Goal: Task Accomplishment & Management: Manage account settings

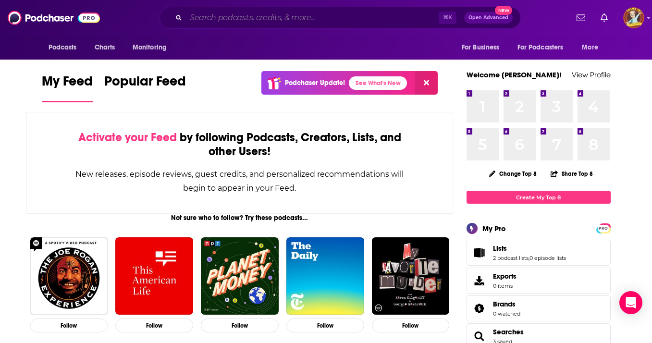
click at [259, 22] on input "Search podcasts, credits, & more..." at bounding box center [312, 17] width 253 height 15
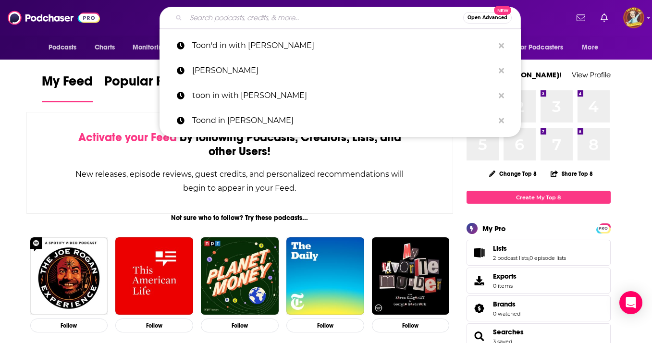
type input "r"
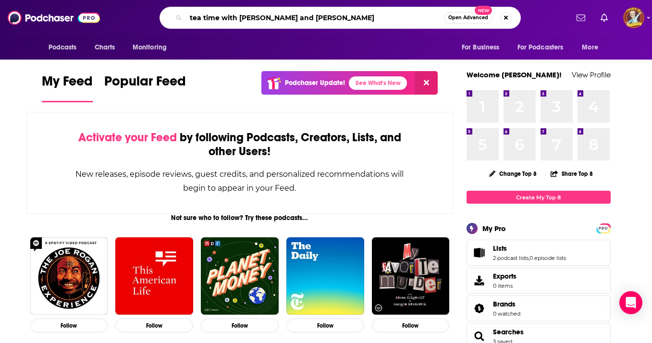
type input "tea time with [PERSON_NAME] and [PERSON_NAME]"
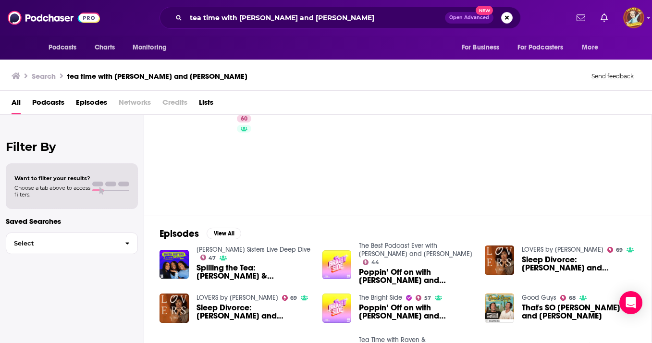
scroll to position [36, 0]
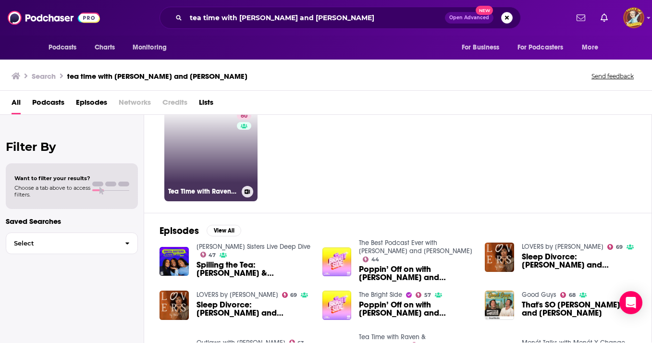
click at [205, 154] on link "60 Tea Time with Raven & Miranda" at bounding box center [210, 154] width 93 height 93
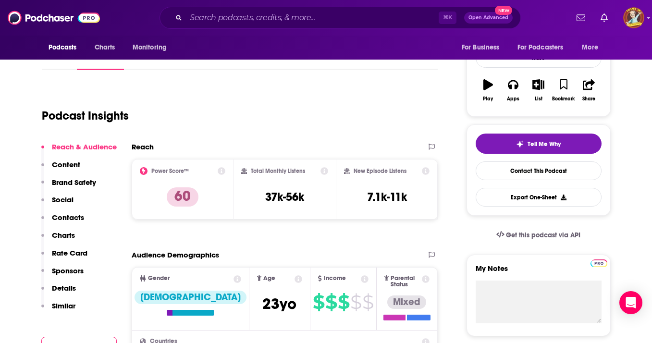
scroll to position [136, 0]
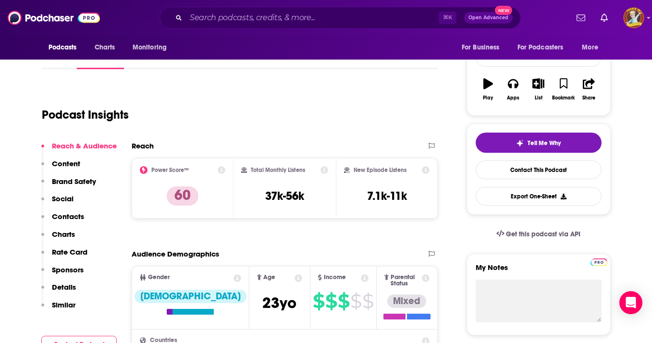
click at [68, 231] on p "Charts" at bounding box center [63, 234] width 23 height 9
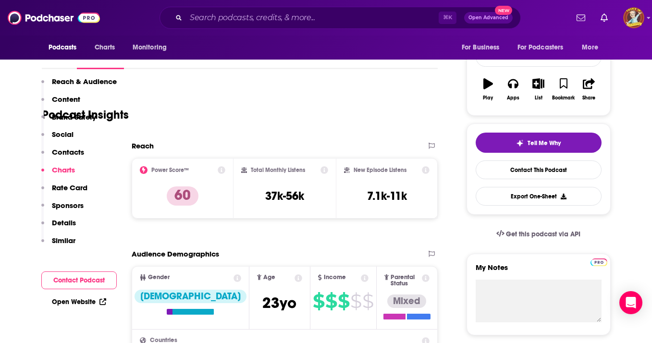
scroll to position [1029, 0]
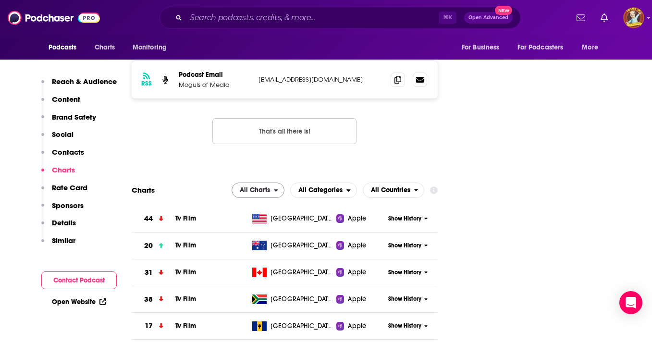
click at [275, 189] on icon "open menu" at bounding box center [276, 190] width 4 height 2
click at [268, 229] on span "Spotify Charts" at bounding box center [257, 232] width 41 height 6
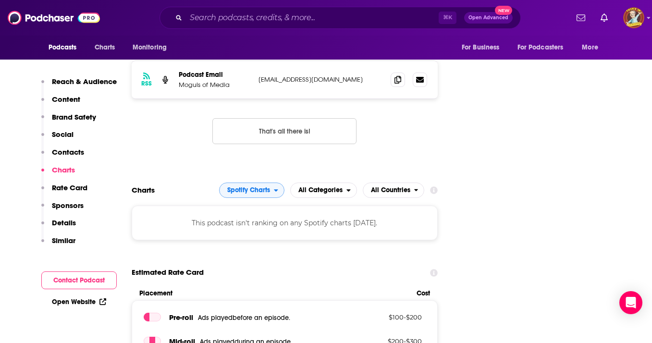
click at [271, 182] on span "Spotify Charts" at bounding box center [246, 190] width 54 height 16
click at [253, 205] on span "All Charts" at bounding box center [251, 208] width 53 height 6
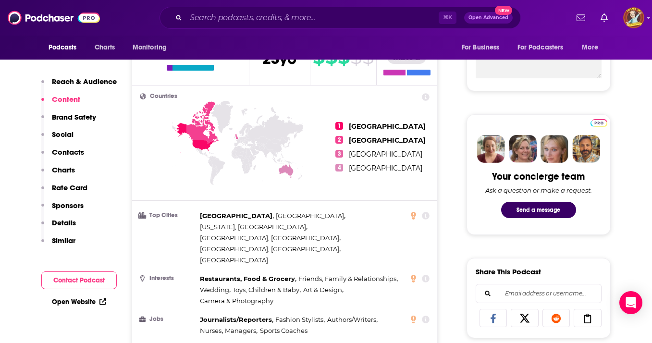
scroll to position [345, 0]
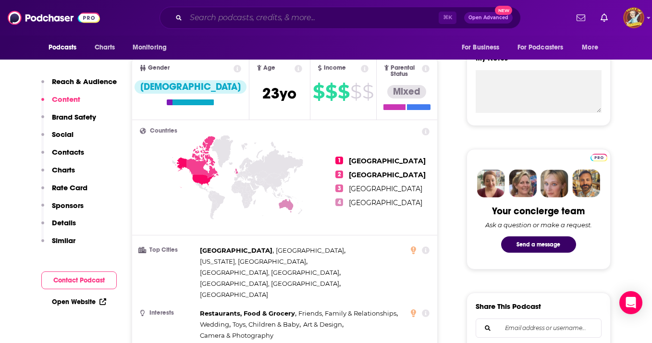
click at [239, 19] on input "Search podcasts, credits, & more..." at bounding box center [312, 17] width 253 height 15
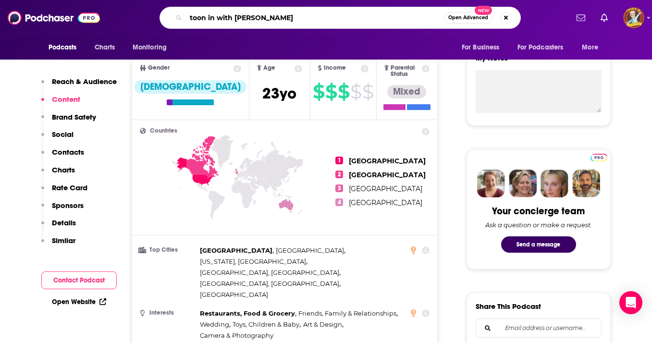
type input "toon in with [PERSON_NAME]"
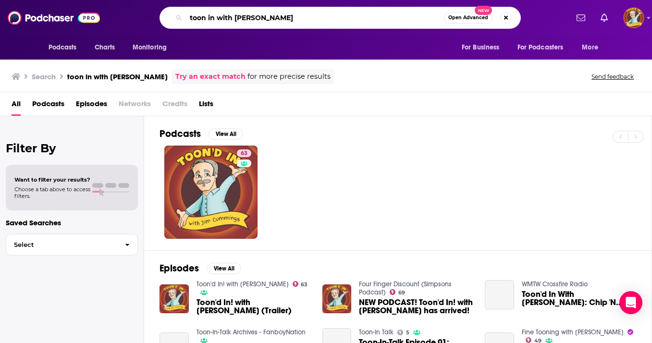
click at [206, 19] on input "toon in with [PERSON_NAME]" at bounding box center [315, 17] width 258 height 15
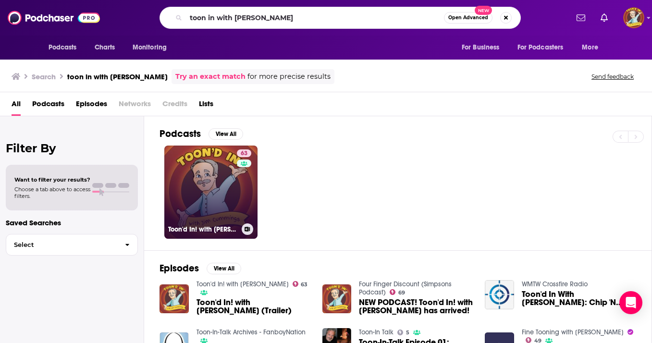
click at [210, 192] on link "63 Toon'd In! with Jim Cummings" at bounding box center [210, 192] width 93 height 93
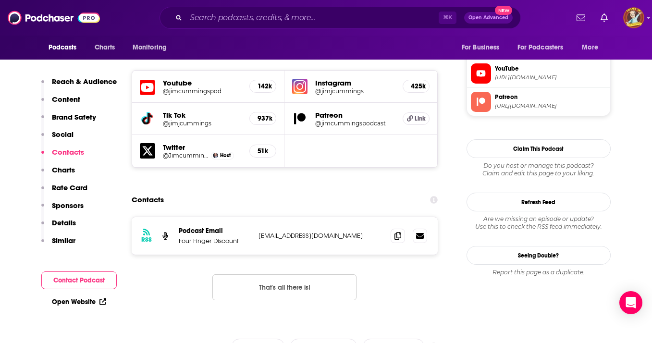
scroll to position [956, 0]
click at [420, 233] on icon at bounding box center [420, 236] width 8 height 6
click at [397, 232] on icon at bounding box center [397, 236] width 7 height 8
click at [398, 232] on icon at bounding box center [397, 236] width 7 height 8
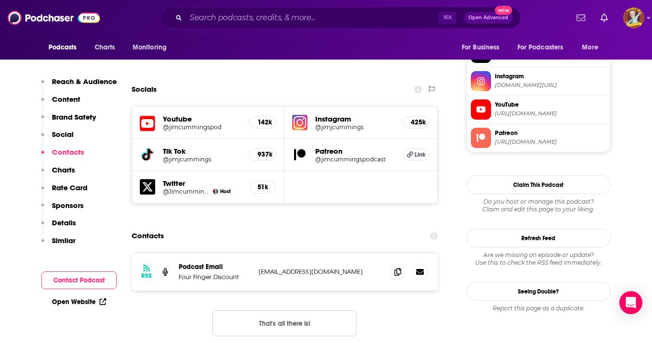
scroll to position [921, 0]
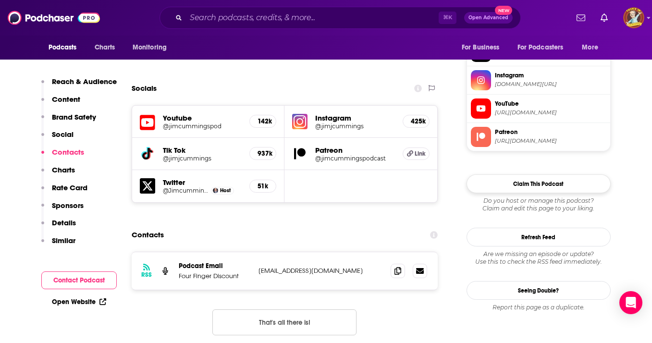
click at [560, 182] on button "Claim This Podcast" at bounding box center [538, 183] width 144 height 19
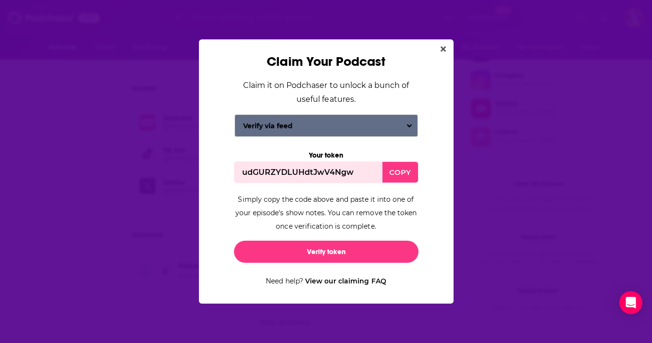
click at [403, 172] on div "COPY" at bounding box center [399, 172] width 35 height 21
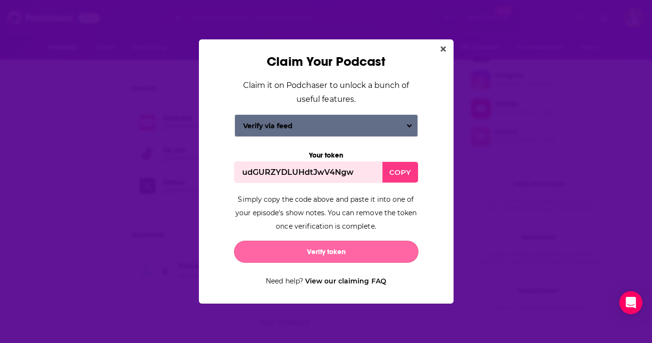
click at [330, 255] on button "Verify token" at bounding box center [326, 252] width 184 height 22
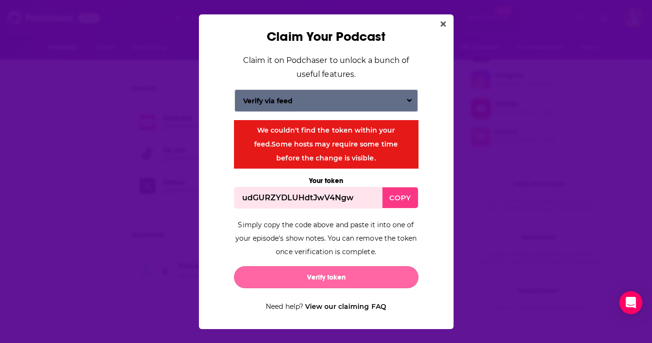
click at [337, 276] on button "Verify token" at bounding box center [326, 277] width 184 height 22
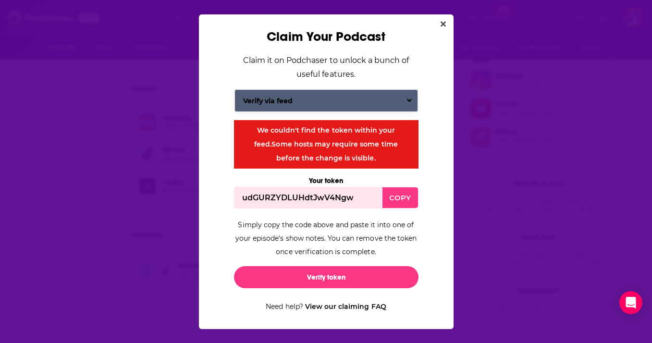
click at [408, 100] on button "Verify via feed" at bounding box center [325, 100] width 183 height 23
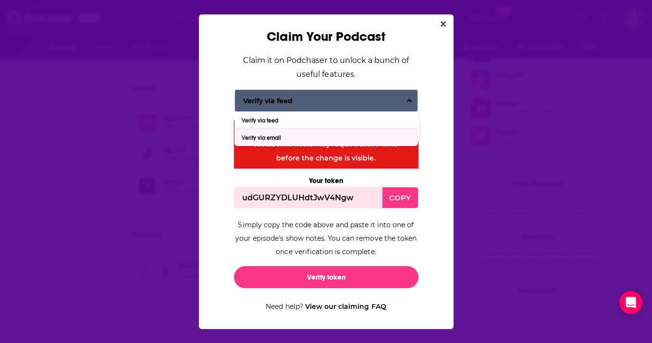
click at [325, 139] on div "Verify via email" at bounding box center [325, 137] width 183 height 17
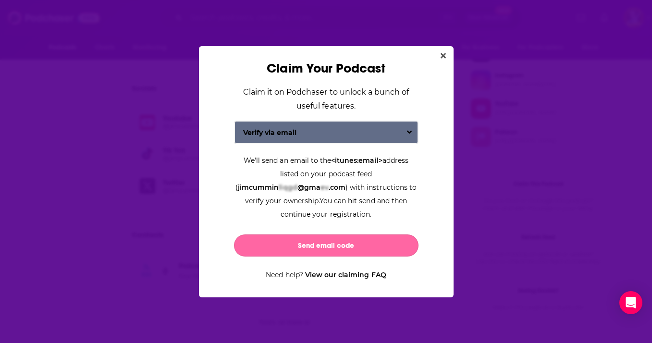
click at [324, 246] on button "Send email code" at bounding box center [326, 245] width 184 height 22
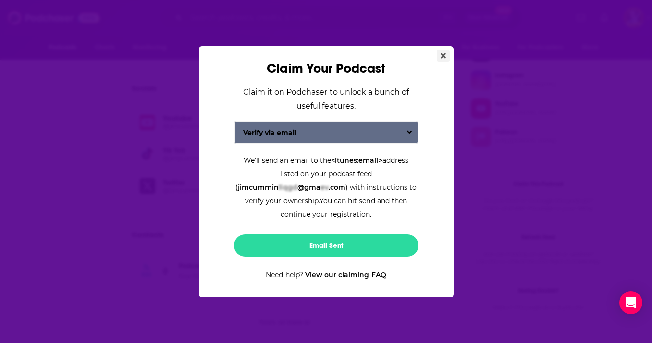
click at [441, 58] on icon "Close" at bounding box center [442, 55] width 5 height 5
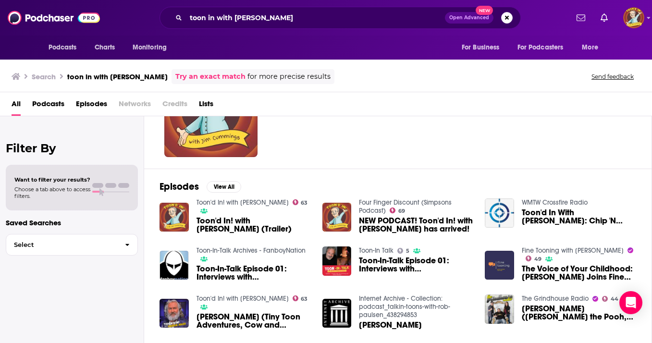
scroll to position [84, 0]
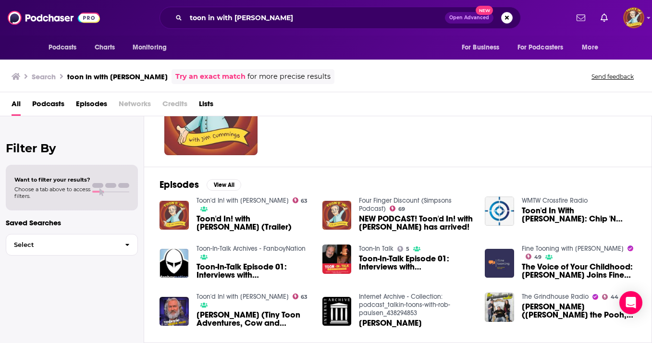
click at [561, 273] on span "The Voice of Your Childhood: [PERSON_NAME] Joins Fine Tooning" at bounding box center [579, 271] width 114 height 16
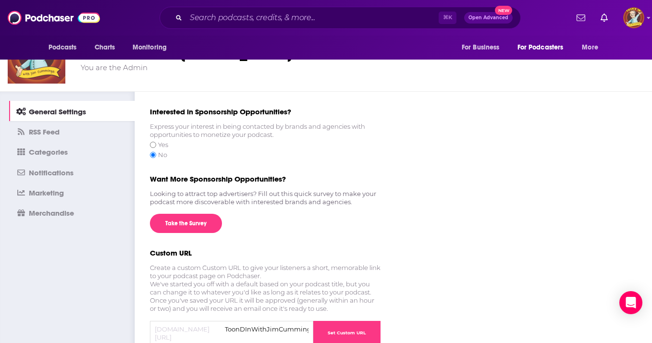
scroll to position [41, 0]
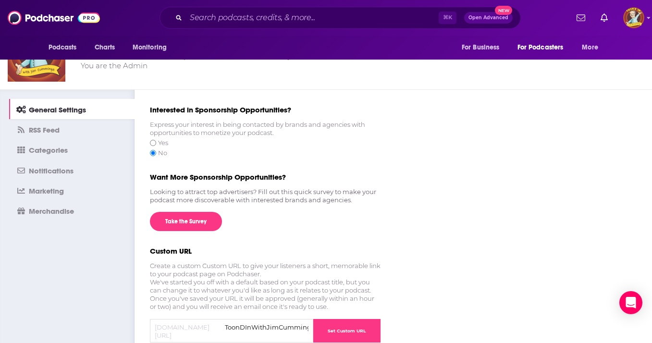
click at [153, 139] on input "Yes" at bounding box center [153, 143] width 6 height 8
radio input "true"
radio input "false"
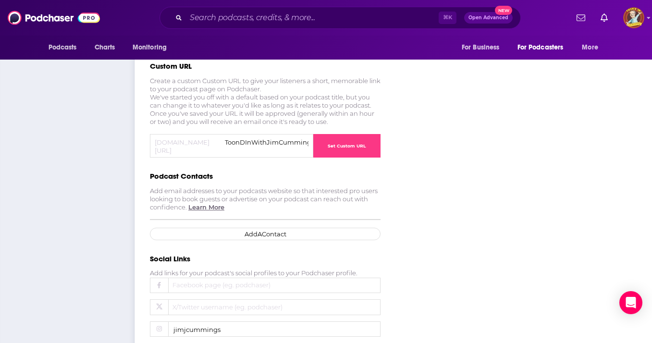
scroll to position [224, 0]
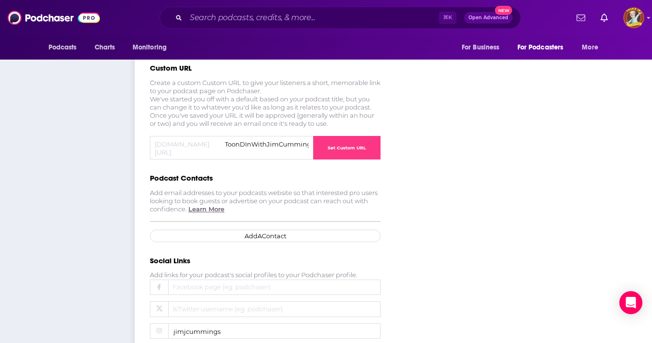
click at [265, 230] on button "Add A Contact" at bounding box center [265, 236] width 231 height 12
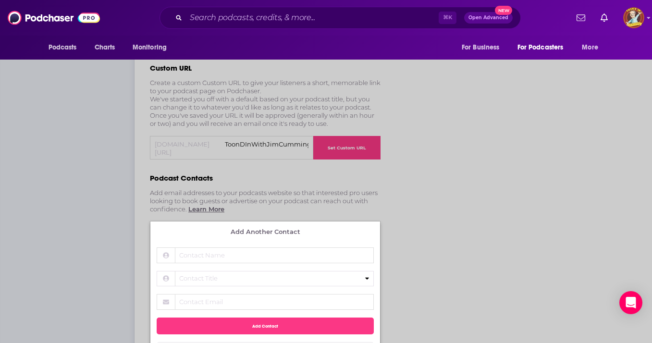
click at [240, 251] on span "Contact Name" at bounding box center [247, 255] width 144 height 8
click at [240, 247] on input "Contact Name" at bounding box center [265, 255] width 217 height 16
type input "[PERSON_NAME]"
select select "Producer"
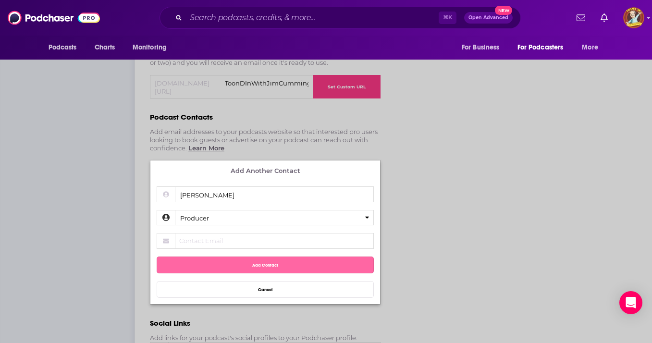
scroll to position [286, 0]
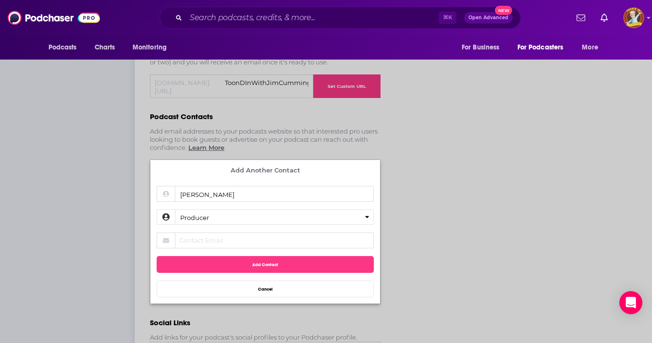
click at [221, 236] on span "Contact Email" at bounding box center [247, 240] width 144 height 8
click at [221, 234] on input "Contact Email" at bounding box center [265, 240] width 217 height 16
type input "[PERSON_NAME][EMAIL_ADDRESS][DOMAIN_NAME]"
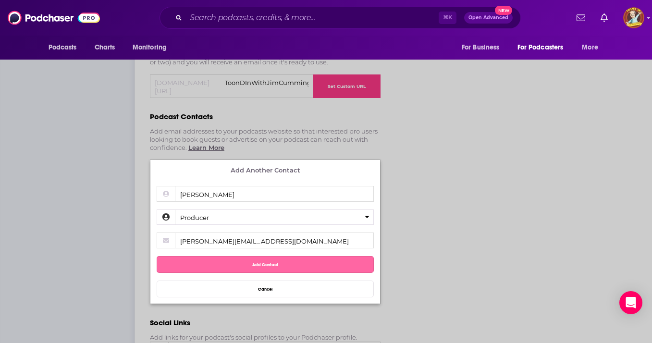
click at [256, 260] on button "Add Contact" at bounding box center [265, 264] width 217 height 17
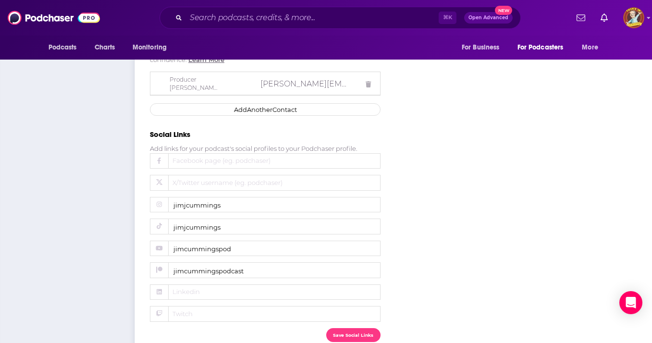
scroll to position [402, 0]
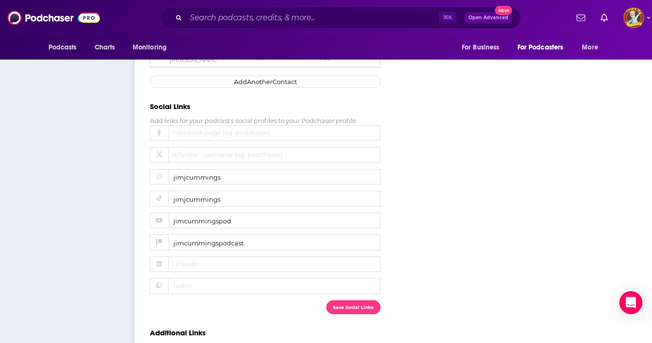
click at [213, 129] on span "Facebook page (eg. podchaser)" at bounding box center [240, 133] width 144 height 8
click at [213, 127] on input "Facebook page (eg. podchaser)" at bounding box center [265, 133] width 231 height 16
paste input "[URL][DOMAIN_NAME][PERSON_NAME][PERSON_NAME]"
type input "[URL][DOMAIN_NAME][PERSON_NAME][PERSON_NAME]"
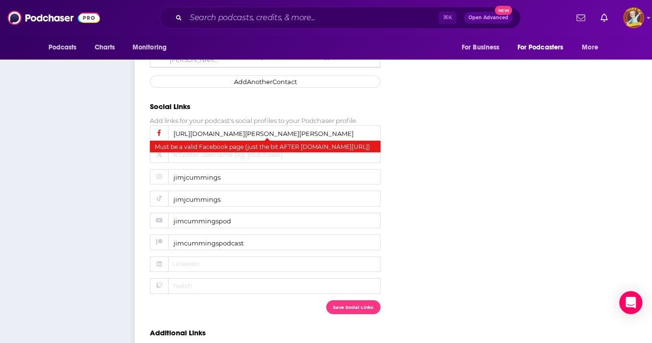
click at [434, 152] on div "Interested in Sponsorship Opportunities? Express your interest in being contact…" at bounding box center [338, 61] width 377 height 633
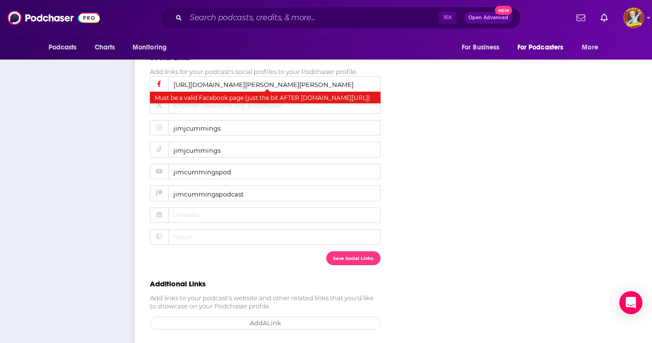
scroll to position [450, 0]
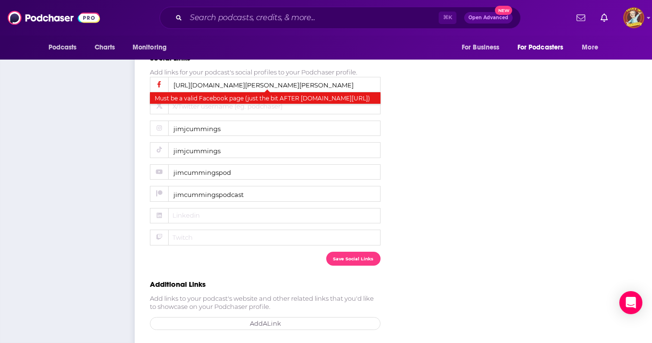
click at [358, 256] on button "Save Social Links" at bounding box center [353, 259] width 54 height 14
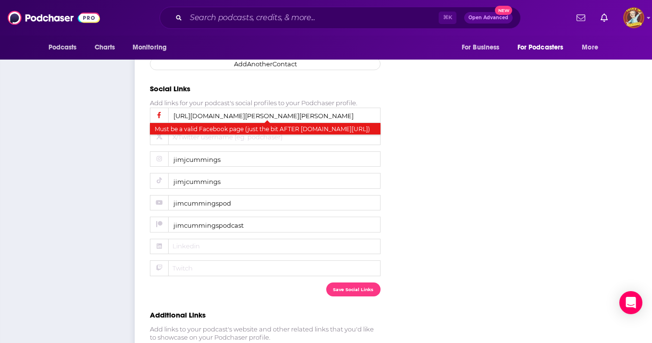
scroll to position [419, 0]
click at [344, 108] on input "[URL][DOMAIN_NAME][PERSON_NAME][PERSON_NAME]" at bounding box center [265, 116] width 231 height 16
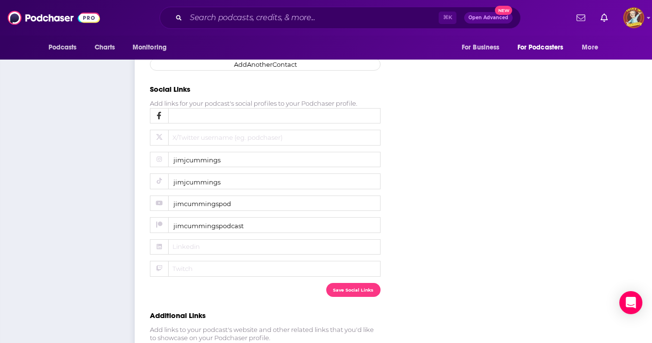
paste input "[URL][DOMAIN_NAME][PERSON_NAME][PERSON_NAME]"
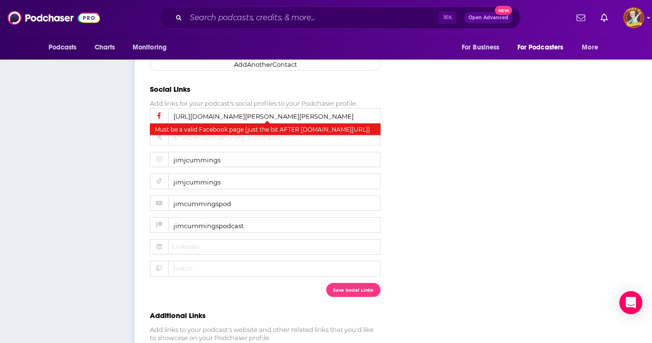
click at [426, 112] on div "Interested in Sponsorship Opportunities? Express your interest in being contact…" at bounding box center [338, 44] width 377 height 633
click at [342, 108] on input "[URL][DOMAIN_NAME][PERSON_NAME][PERSON_NAME]" at bounding box center [265, 116] width 231 height 16
click at [274, 118] on span "Facebook page (eg. podchaser)" at bounding box center [240, 122] width 144 height 8
click at [274, 111] on input "[URL][DOMAIN_NAME][PERSON_NAME][PERSON_NAME]" at bounding box center [265, 116] width 231 height 16
click at [275, 109] on input "[URL][DOMAIN_NAME][PERSON_NAME][PERSON_NAME]" at bounding box center [265, 116] width 231 height 16
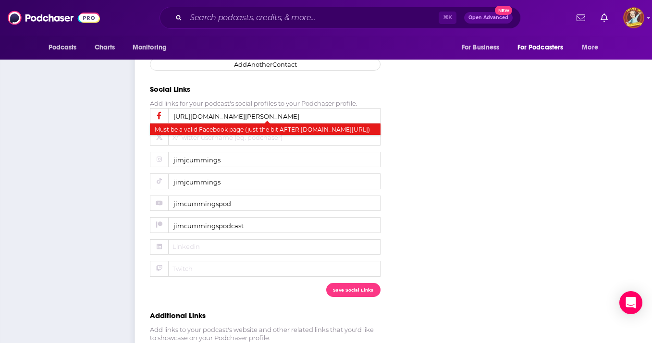
click at [270, 108] on input "[URL][DOMAIN_NAME][PERSON_NAME]" at bounding box center [265, 116] width 231 height 16
click at [415, 98] on div "Interested in Sponsorship Opportunities? Express your interest in being contact…" at bounding box center [338, 44] width 377 height 633
click at [368, 108] on input "[URL][DOMAIN_NAME]" at bounding box center [265, 116] width 231 height 16
click at [345, 285] on button "Save Social Links" at bounding box center [353, 290] width 54 height 14
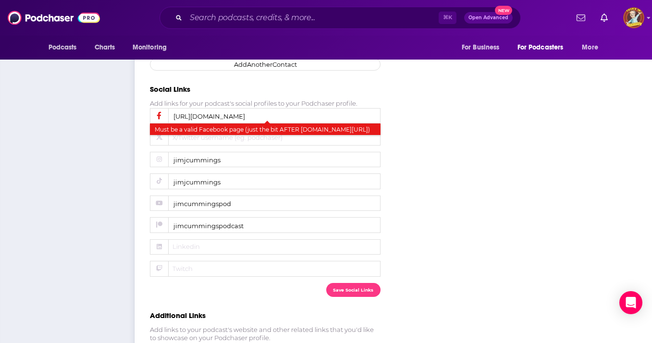
click at [345, 285] on button "Save Social Links" at bounding box center [353, 290] width 54 height 14
click at [258, 109] on input "[URL][DOMAIN_NAME]" at bounding box center [265, 116] width 231 height 16
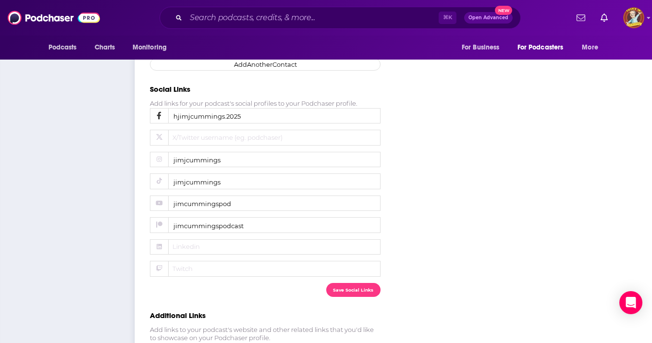
type input "jimjcummings.2025"
click at [264, 108] on input "jimjcummings.2025" at bounding box center [265, 116] width 231 height 16
paste input "[URL][DOMAIN_NAME][PERSON_NAME][PERSON_NAME]"
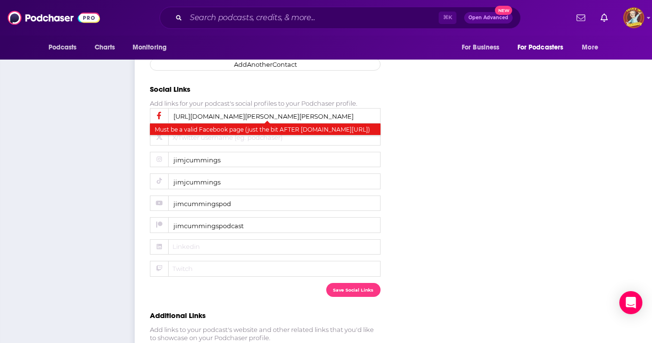
click at [257, 118] on span "Facebook page (eg. podchaser)" at bounding box center [240, 122] width 144 height 8
click at [257, 110] on input "[URL][DOMAIN_NAME][PERSON_NAME][PERSON_NAME]" at bounding box center [265, 116] width 231 height 16
click at [258, 108] on input "[URL][DOMAIN_NAME][PERSON_NAME][PERSON_NAME]" at bounding box center [265, 116] width 231 height 16
type input "[PERSON_NAME].[PERSON_NAME].2025/"
drag, startPoint x: 508, startPoint y: 97, endPoint x: 510, endPoint y: 92, distance: 4.9
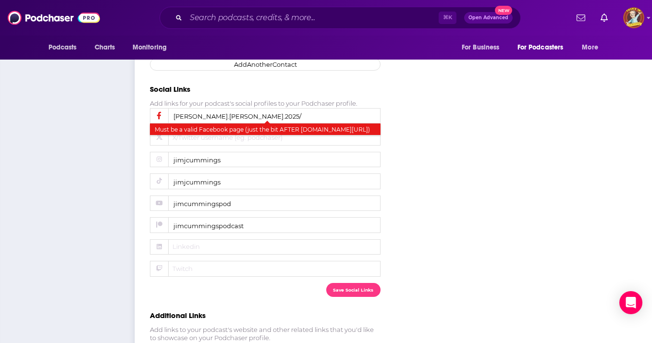
click at [508, 96] on div "Interested in Sponsorship Opportunities? Express your interest in being contact…" at bounding box center [338, 44] width 377 height 633
click at [353, 287] on button "Save Social Links" at bounding box center [353, 290] width 54 height 14
click at [353, 286] on button "Save Social Links" at bounding box center [353, 290] width 54 height 14
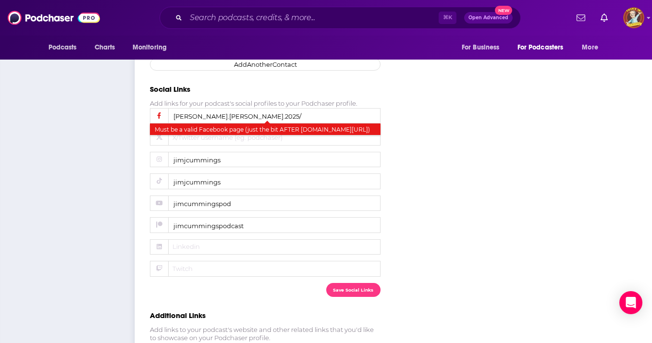
click at [353, 286] on button "Save Social Links" at bounding box center [353, 290] width 54 height 14
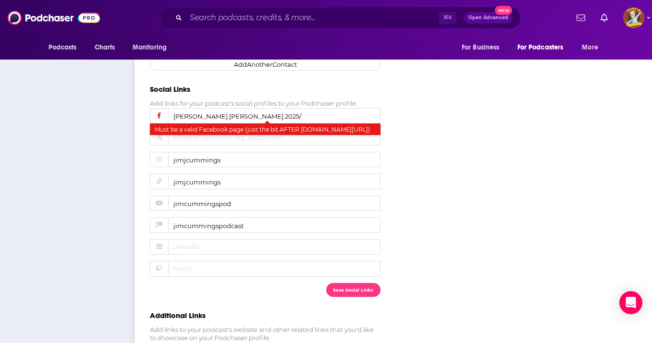
click at [353, 286] on button "Save Social Links" at bounding box center [353, 290] width 54 height 14
click at [253, 108] on input "[PERSON_NAME].[PERSON_NAME].2025/" at bounding box center [265, 116] width 231 height 16
click at [299, 108] on input "[PERSON_NAME].[PERSON_NAME].2025/" at bounding box center [265, 116] width 231 height 16
click at [345, 285] on button "Save Social Links" at bounding box center [353, 290] width 54 height 14
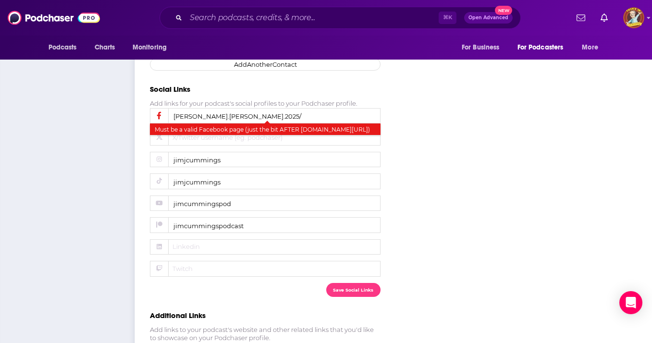
click at [345, 285] on button "Save Social Links" at bounding box center [353, 290] width 54 height 14
click at [299, 108] on input "[PERSON_NAME].[PERSON_NAME].2025/" at bounding box center [265, 116] width 231 height 16
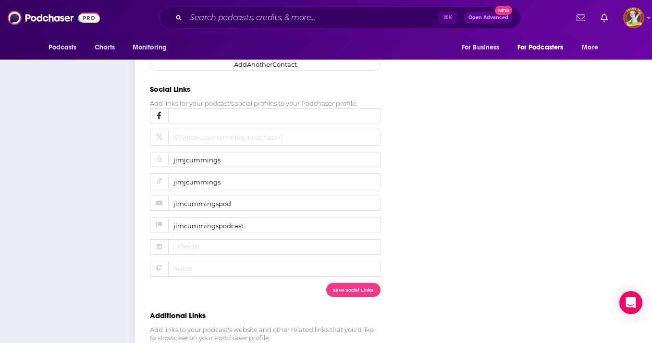
paste input "[URL][DOMAIN_NAME][PERSON_NAME][PERSON_NAME]"
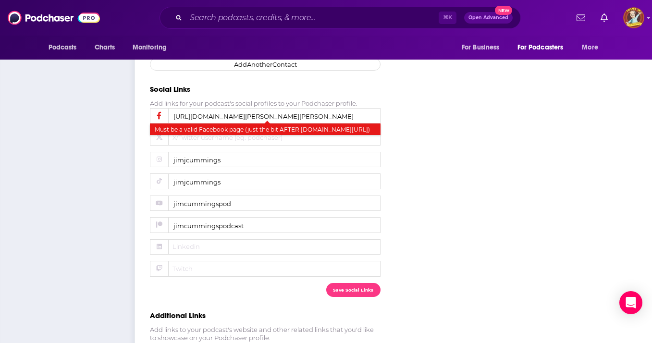
type input "[URL][DOMAIN_NAME][PERSON_NAME][PERSON_NAME]"
click at [442, 129] on div "Interested in Sponsorship Opportunities? Express your interest in being contact…" at bounding box center [338, 44] width 377 height 633
click at [348, 288] on button "Save Social Links" at bounding box center [353, 290] width 54 height 14
click at [488, 151] on div "Interested in Sponsorship Opportunities? Express your interest in being contact…" at bounding box center [338, 44] width 377 height 633
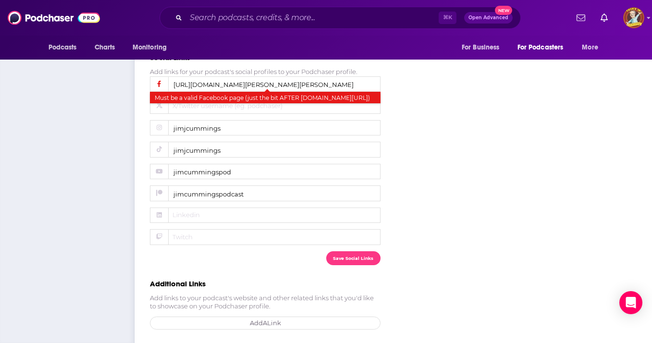
scroll to position [450, 0]
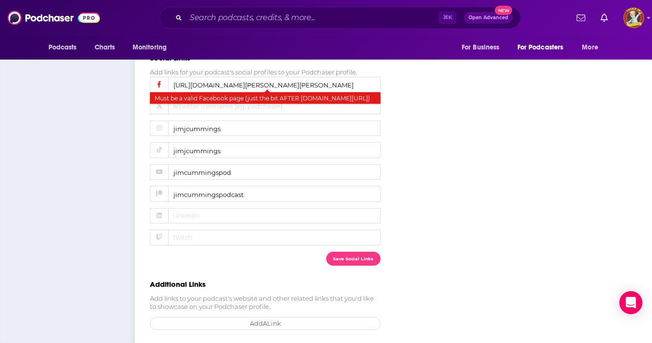
click at [282, 320] on link "Add A Link" at bounding box center [265, 323] width 231 height 13
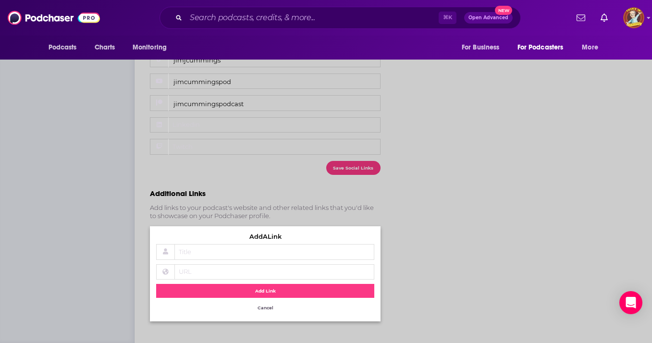
scroll to position [548, 0]
click at [203, 268] on span "URL" at bounding box center [246, 272] width 144 height 8
click at [203, 264] on input "URL" at bounding box center [265, 272] width 218 height 16
paste input "[URL][DOMAIN_NAME]"
type input "[URL][DOMAIN_NAME]"
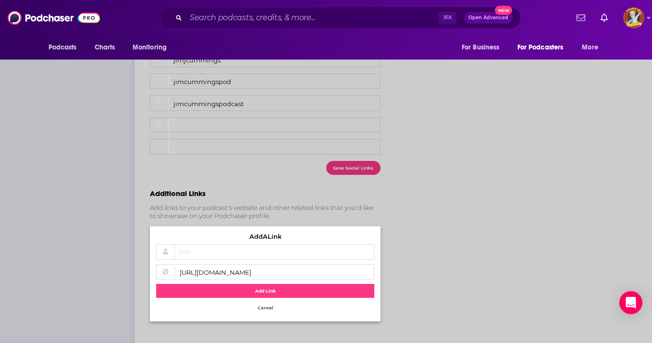
click at [201, 248] on span "Title" at bounding box center [246, 252] width 144 height 8
click at [201, 244] on input "Title" at bounding box center [265, 252] width 218 height 16
type input "Toon'd in with [PERSON_NAME]"
click at [262, 284] on button "Add Link" at bounding box center [265, 291] width 218 height 14
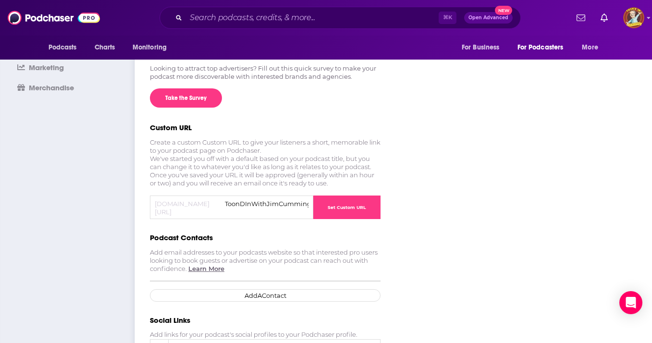
scroll to position [161, 0]
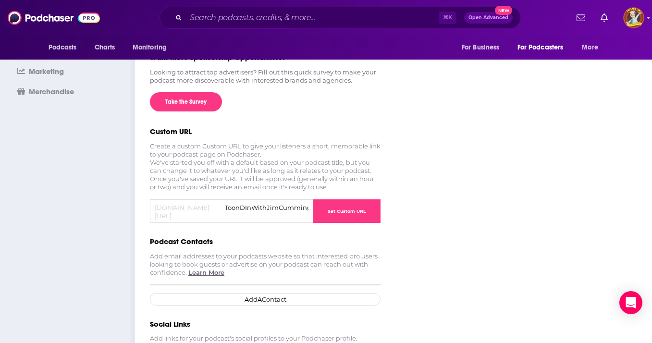
click at [357, 207] on button "Set Custom URL" at bounding box center [346, 211] width 67 height 24
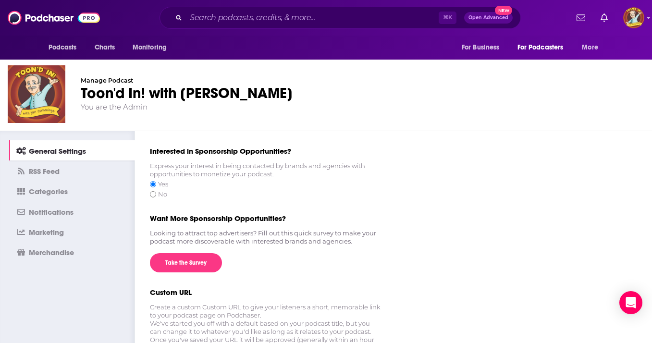
scroll to position [0, 0]
click at [48, 193] on span "Categories" at bounding box center [48, 191] width 39 height 9
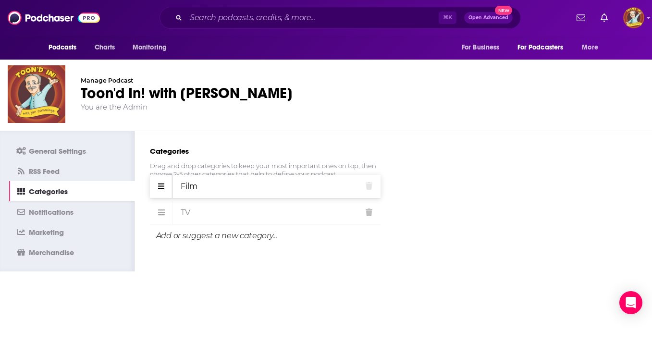
drag, startPoint x: 162, startPoint y: 214, endPoint x: 165, endPoint y: 187, distance: 27.0
click at [165, 187] on div at bounding box center [161, 186] width 23 height 23
click at [65, 230] on link "Marketing" at bounding box center [71, 231] width 125 height 20
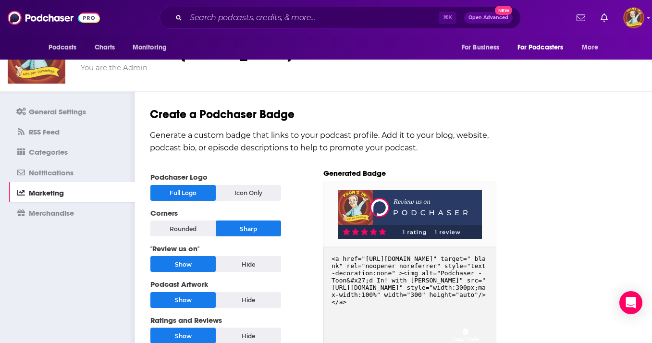
scroll to position [40, 0]
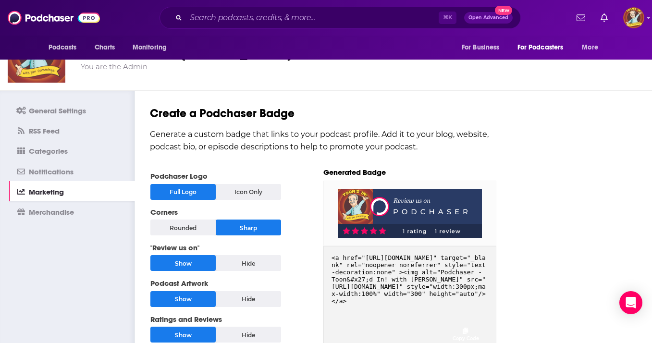
click at [443, 200] on img at bounding box center [410, 213] width 144 height 49
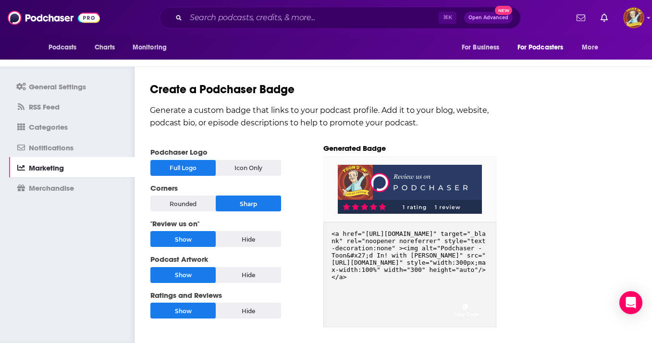
scroll to position [77, 0]
click at [252, 160] on div "Icon Only" at bounding box center [248, 168] width 65 height 16
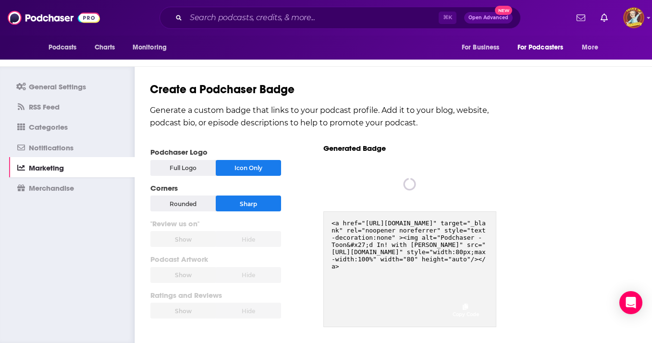
scroll to position [63, 0]
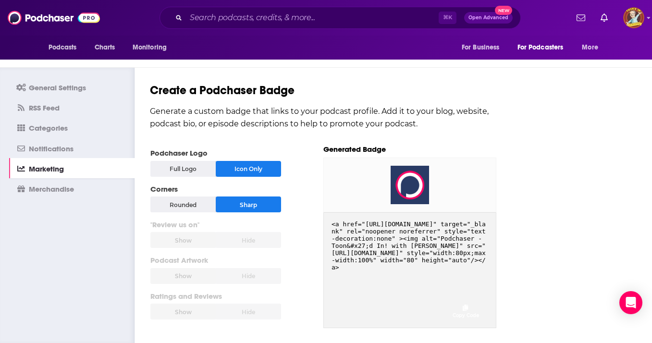
click at [180, 166] on div "Full Logo" at bounding box center [182, 169] width 65 height 16
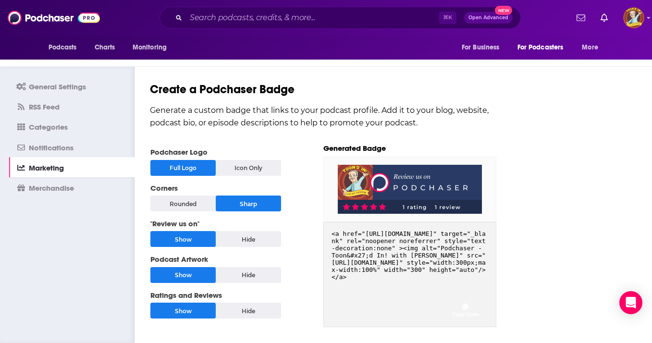
scroll to position [77, 0]
click at [175, 195] on div "Rounded" at bounding box center [182, 203] width 65 height 16
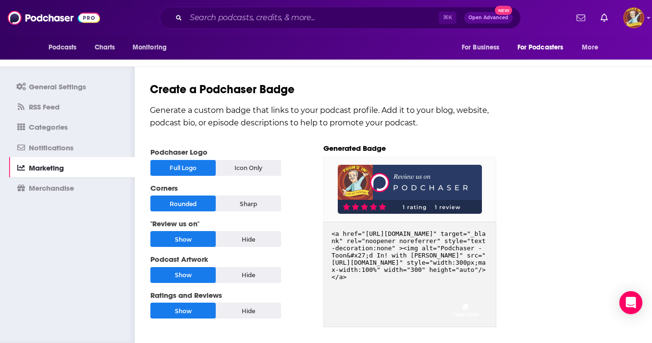
click at [248, 231] on div "Hide" at bounding box center [248, 239] width 65 height 16
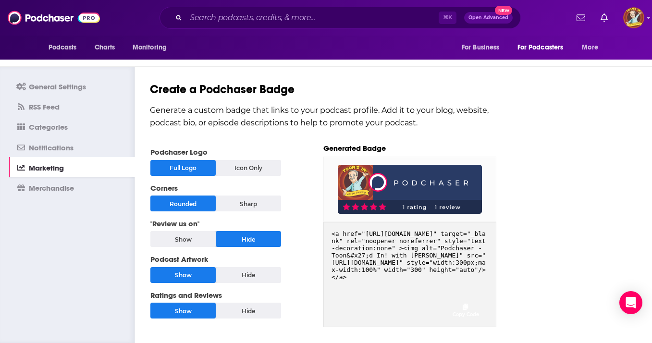
click at [187, 231] on div "Show" at bounding box center [182, 239] width 65 height 16
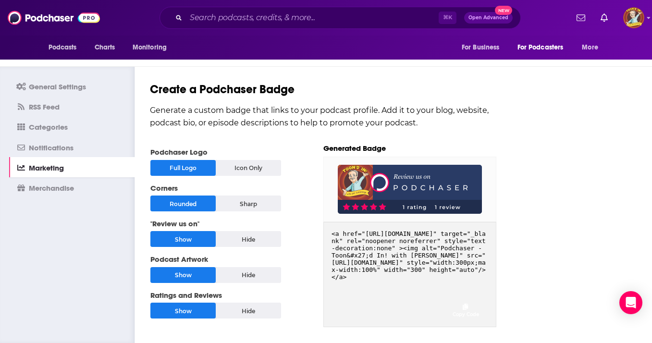
click at [247, 267] on div "Hide" at bounding box center [248, 275] width 65 height 16
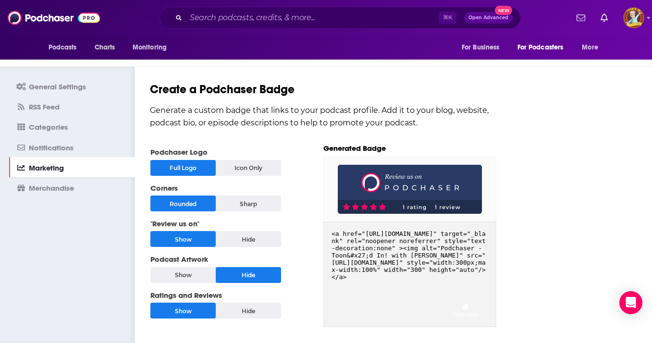
click at [170, 267] on div "Show" at bounding box center [182, 275] width 65 height 16
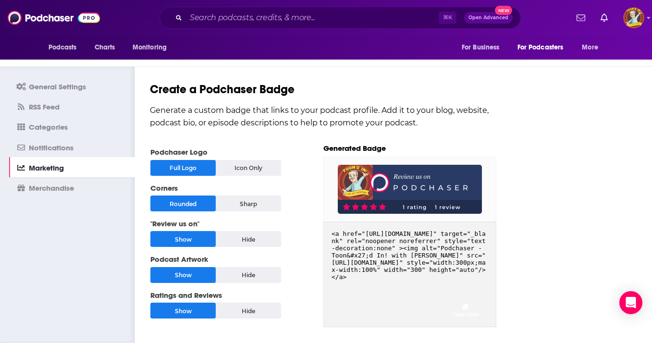
click at [180, 303] on div "Show" at bounding box center [182, 311] width 65 height 16
click at [358, 144] on div "Generated Badge" at bounding box center [409, 148] width 173 height 9
click at [386, 239] on code "<a href="[URL][DOMAIN_NAME]" target="_blank" rel="noopener noreferrer" style="t…" at bounding box center [410, 274] width 172 height 104
click at [412, 186] on img at bounding box center [410, 189] width 144 height 49
drag, startPoint x: 371, startPoint y: 174, endPoint x: 451, endPoint y: 168, distance: 80.4
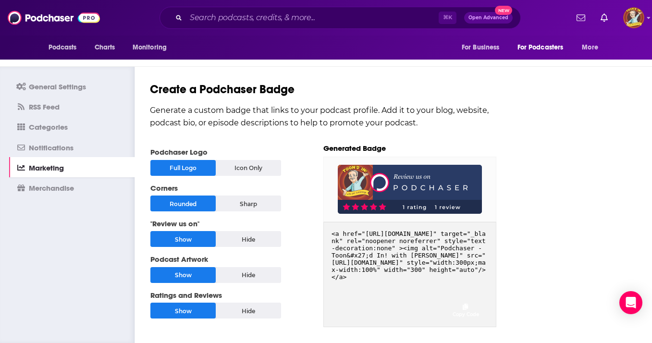
click at [549, 181] on div "General Settings RSS Feed Categories Notifications Marketing Merchandise Create…" at bounding box center [326, 205] width 652 height 276
click at [550, 183] on div "General Settings RSS Feed Categories Notifications Marketing Merchandise Create…" at bounding box center [326, 205] width 652 height 276
drag, startPoint x: 376, startPoint y: 301, endPoint x: 328, endPoint y: 218, distance: 96.0
click at [328, 222] on code "<a href="[URL][DOMAIN_NAME]" target="_blank" rel="noopener noreferrer" style="t…" at bounding box center [410, 274] width 172 height 104
copy code "<a href="[URL][DOMAIN_NAME]" target="_blank" rel="noopener noreferrer" style="t…"
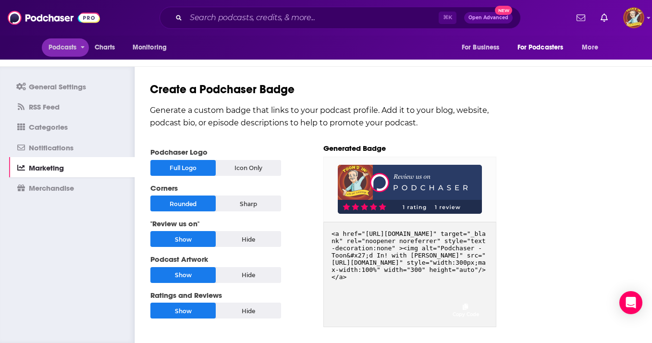
click at [65, 48] on span "Podcasts" at bounding box center [63, 47] width 28 height 13
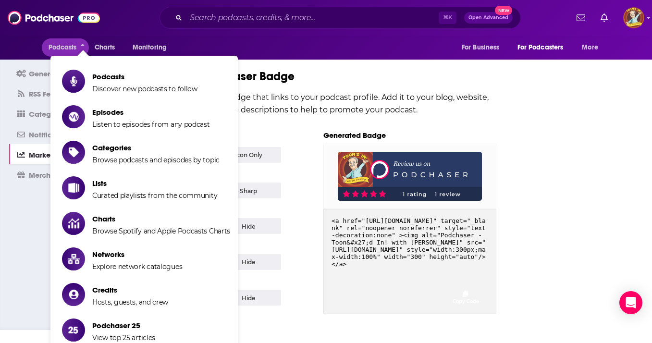
click at [539, 120] on div "Create a Podchaser Badge Generate a custom badge that links to your podcast pro…" at bounding box center [338, 192] width 408 height 276
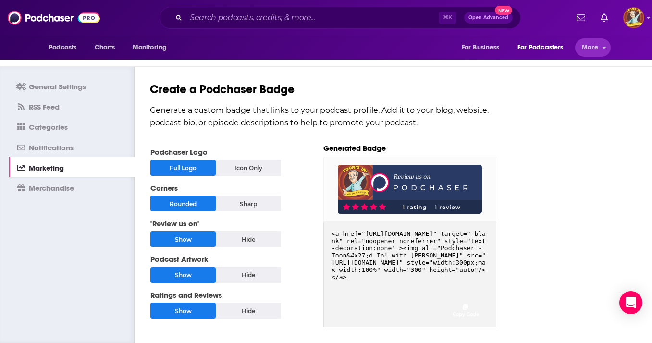
click at [588, 51] on span "More" at bounding box center [590, 47] width 16 height 13
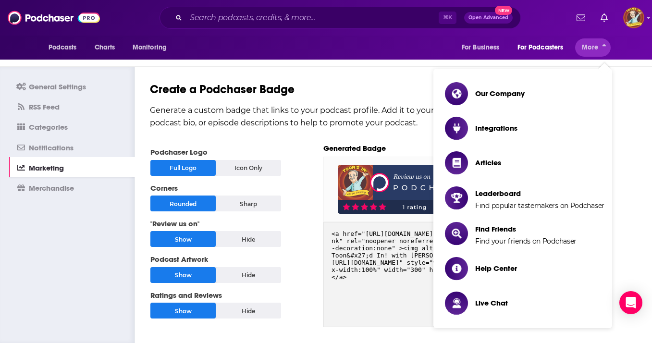
click at [588, 51] on span "More" at bounding box center [590, 47] width 16 height 13
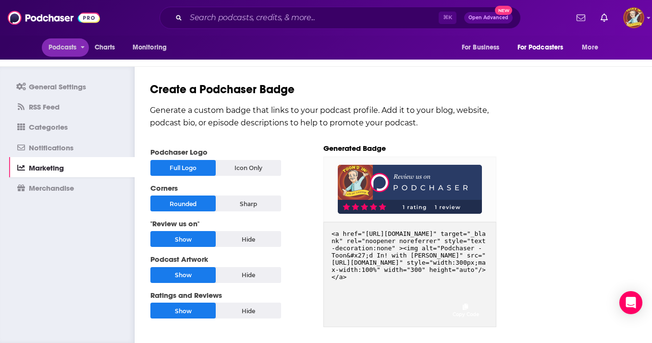
click at [68, 47] on span "Podcasts" at bounding box center [63, 47] width 28 height 13
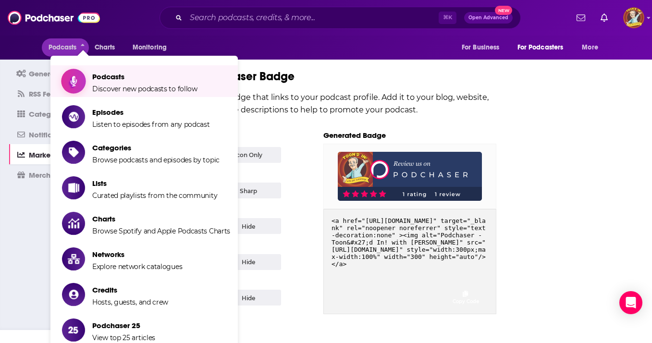
click at [118, 86] on span "Discover new podcasts to follow" at bounding box center [144, 89] width 105 height 9
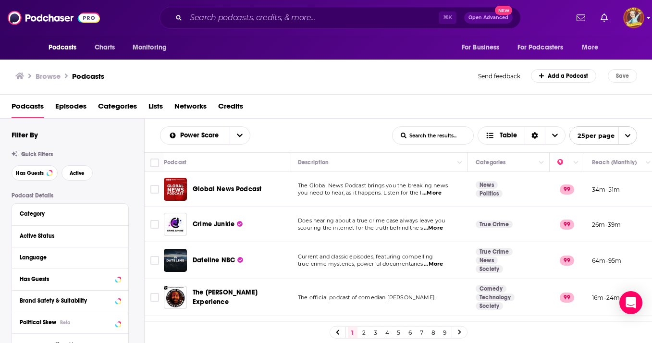
click at [629, 24] on img "Logged in as JimCummingspod" at bounding box center [633, 17] width 21 height 21
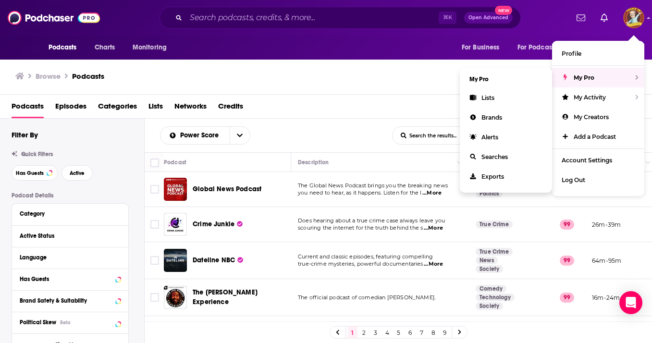
click at [602, 77] on div "My Pro" at bounding box center [598, 78] width 92 height 20
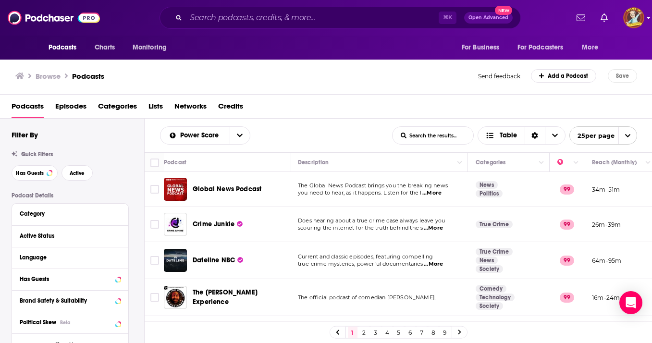
click at [637, 25] on img "Logged in as JimCummingspod" at bounding box center [633, 17] width 21 height 21
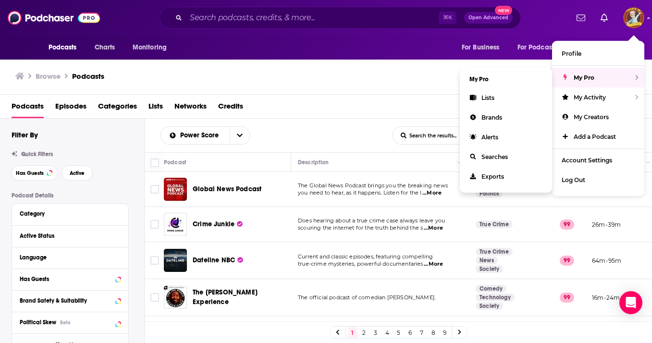
click at [635, 78] on icon "Show profile menu" at bounding box center [637, 77] width 4 height 6
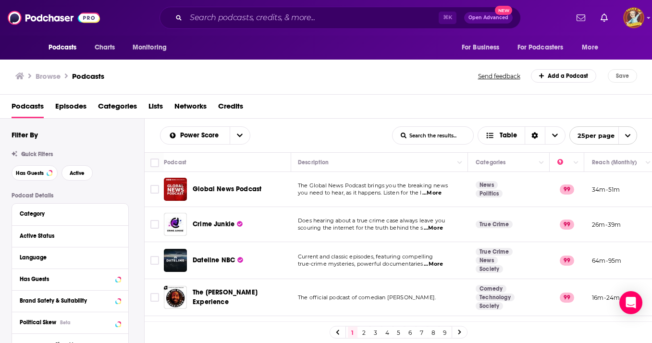
click at [65, 109] on span "Episodes" at bounding box center [70, 108] width 31 height 20
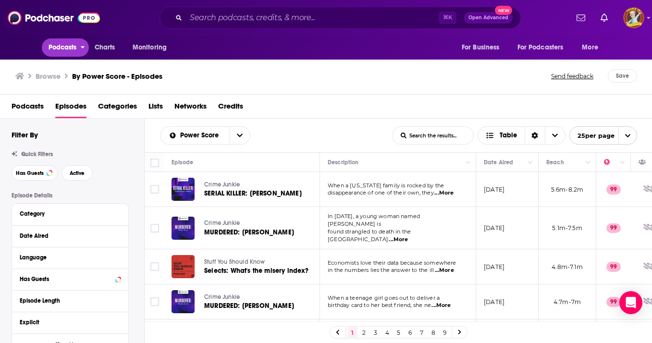
click at [67, 50] on span "Podcasts" at bounding box center [63, 47] width 28 height 13
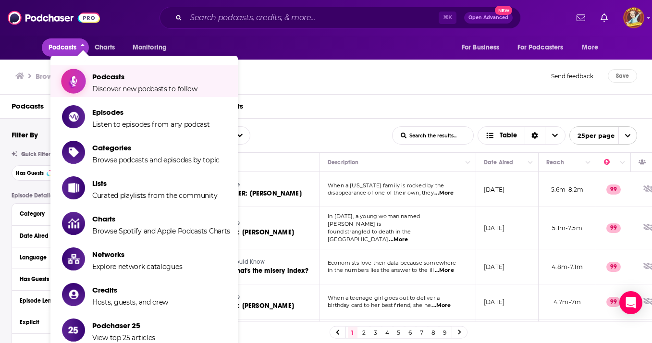
click at [109, 76] on span "Podcasts" at bounding box center [144, 76] width 105 height 9
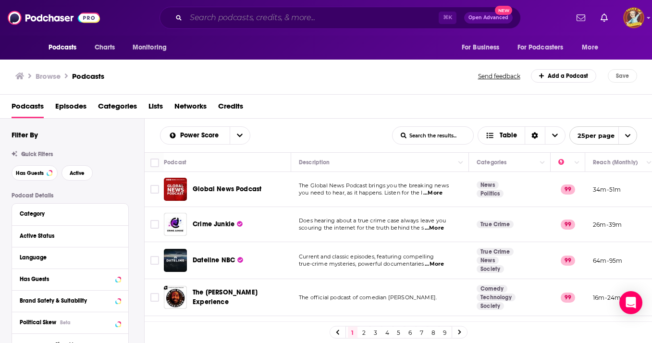
click at [241, 12] on input "Search podcasts, credits, & more..." at bounding box center [312, 17] width 253 height 15
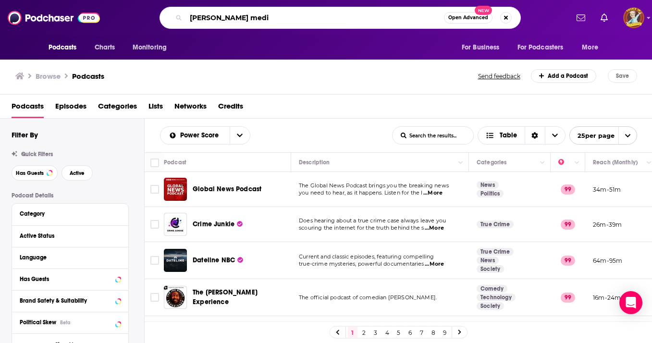
type input "[PERSON_NAME] media"
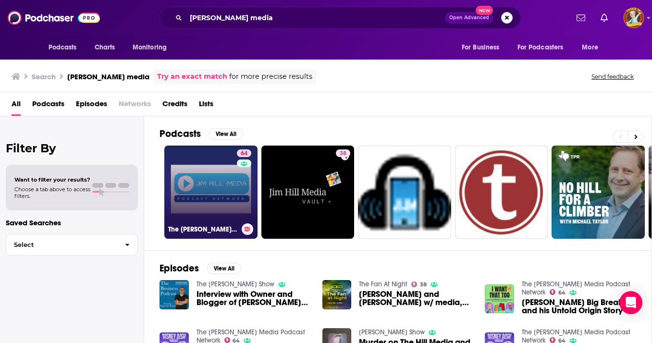
click at [226, 192] on link "64 The [PERSON_NAME] Media Podcast Network" at bounding box center [210, 192] width 93 height 93
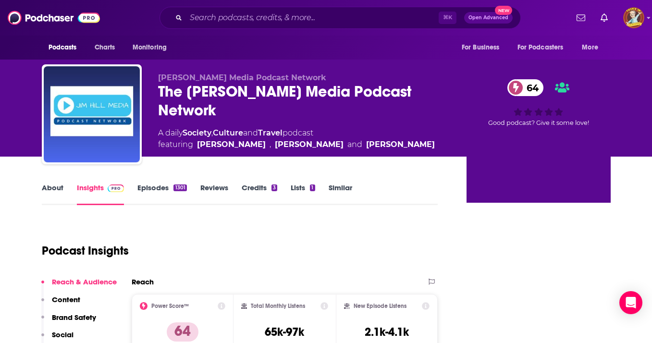
click at [162, 183] on link "Episodes 1301" at bounding box center [161, 194] width 49 height 22
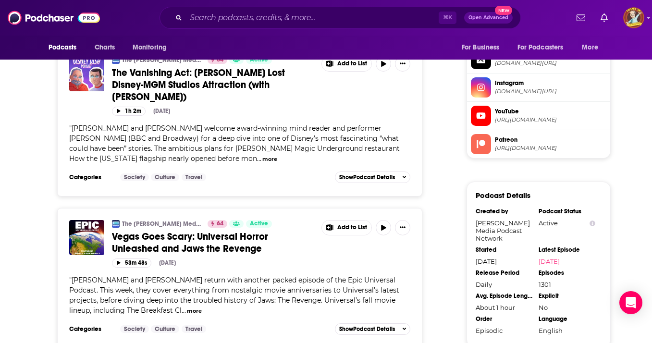
scroll to position [857, 0]
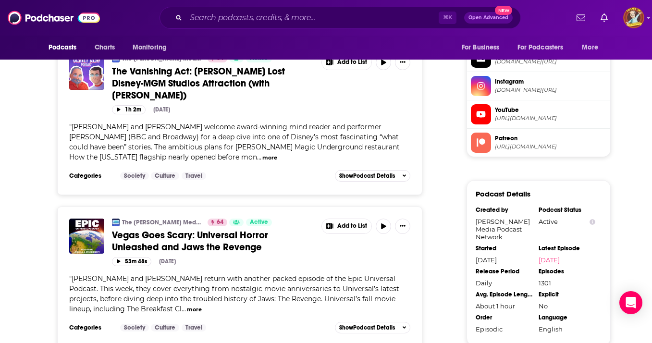
click at [262, 158] on button "more" at bounding box center [269, 158] width 15 height 8
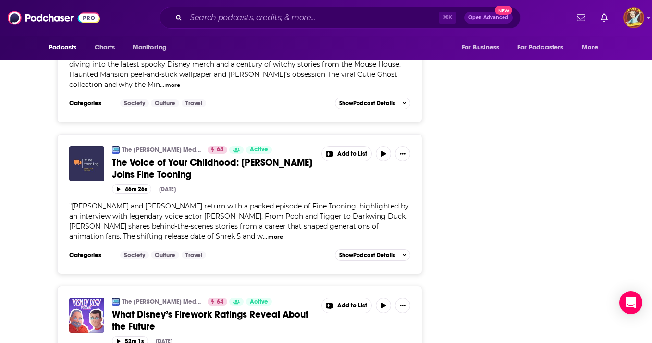
scroll to position [1314, 0]
click at [191, 164] on span "The Voice of Your Childhood: [PERSON_NAME] Joins Fine Tooning" at bounding box center [212, 169] width 200 height 24
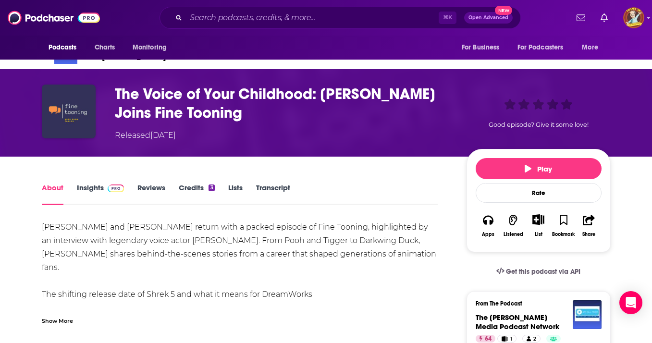
scroll to position [31, 0]
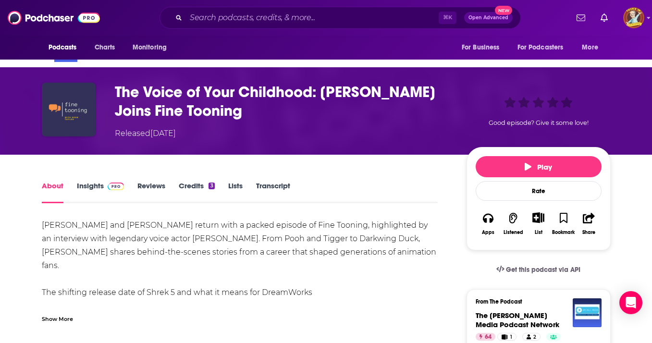
click at [92, 186] on link "Insights" at bounding box center [101, 192] width 48 height 22
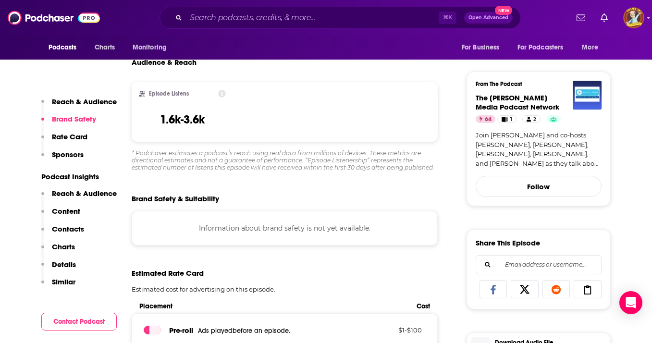
scroll to position [251, 0]
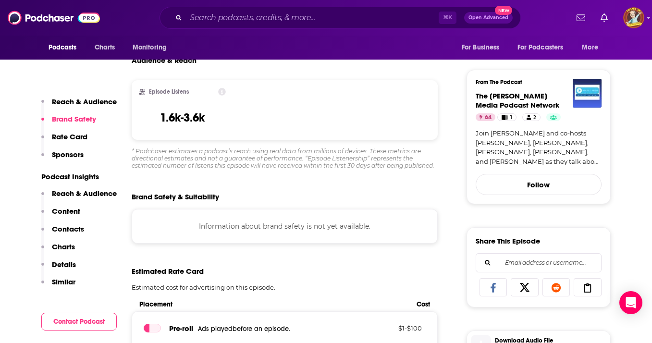
click at [105, 195] on p "Reach & Audience" at bounding box center [84, 193] width 65 height 9
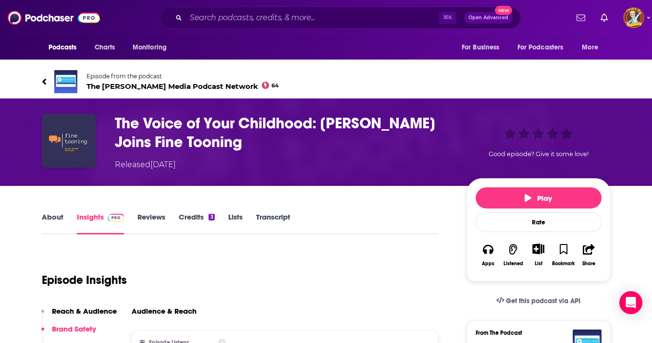
scroll to position [0, 0]
click at [160, 218] on link "Reviews" at bounding box center [151, 223] width 28 height 22
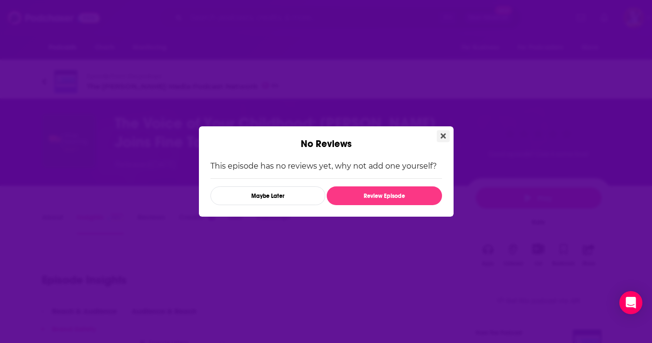
click at [442, 135] on icon "Close" at bounding box center [442, 136] width 5 height 5
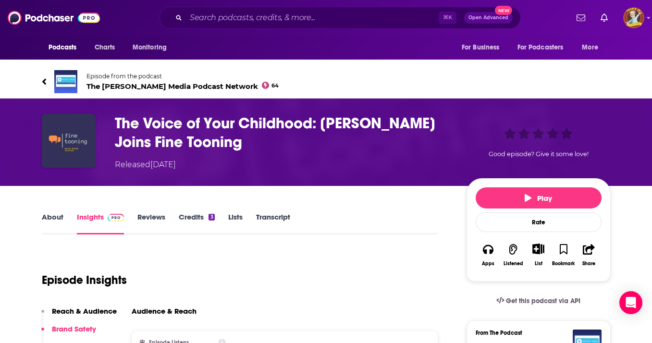
click at [201, 218] on link "Credits 3" at bounding box center [197, 223] width 36 height 22
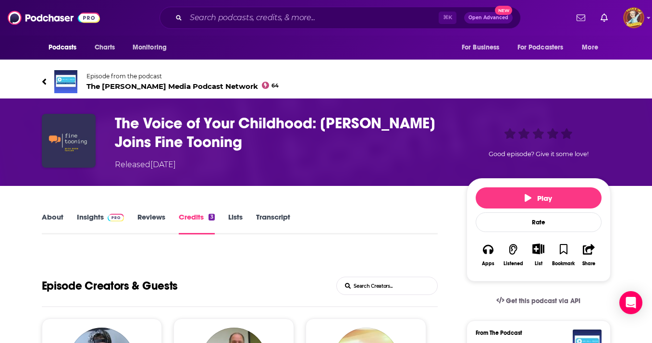
click at [165, 126] on h3 "The Voice of Your Childhood: [PERSON_NAME] Joins Fine Tooning" at bounding box center [283, 132] width 336 height 37
click at [55, 217] on link "About" at bounding box center [53, 223] width 22 height 22
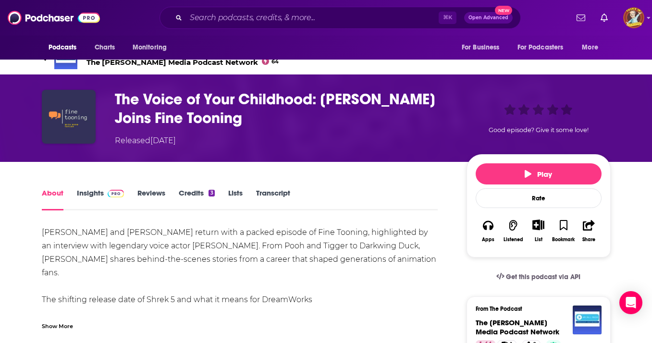
scroll to position [22, 0]
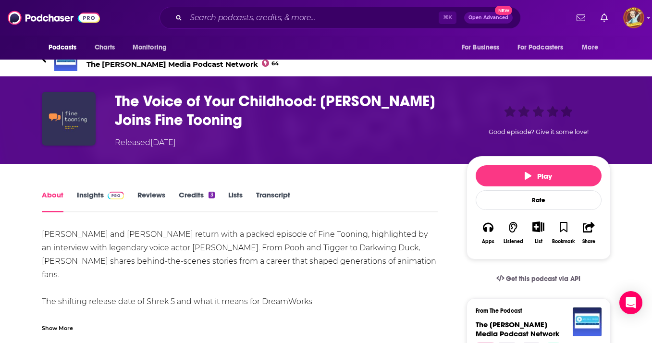
click at [98, 196] on link "Insights" at bounding box center [101, 201] width 48 height 22
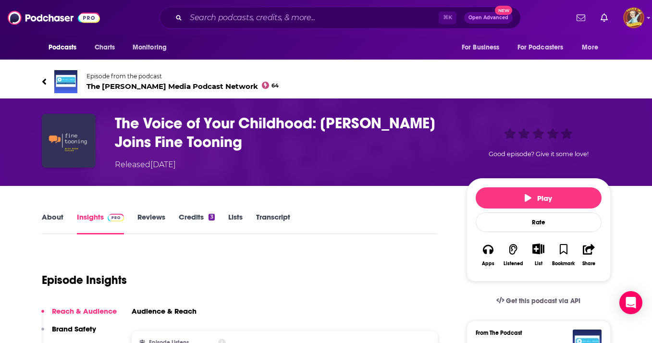
click at [114, 86] on span "The [PERSON_NAME] Media Podcast Network 64" at bounding box center [182, 86] width 193 height 9
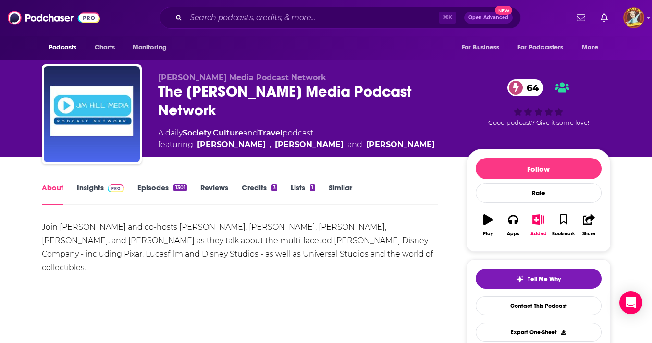
click at [161, 188] on link "Episodes 1301" at bounding box center [161, 194] width 49 height 22
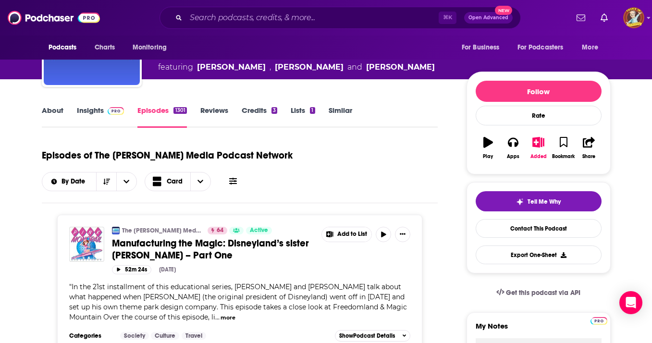
scroll to position [189, 0]
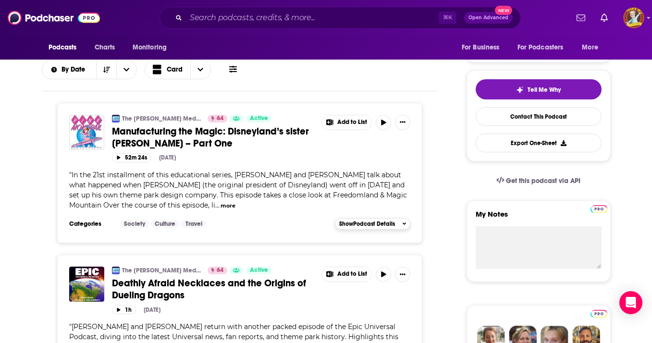
click at [403, 225] on icon "button" at bounding box center [404, 224] width 4 height 6
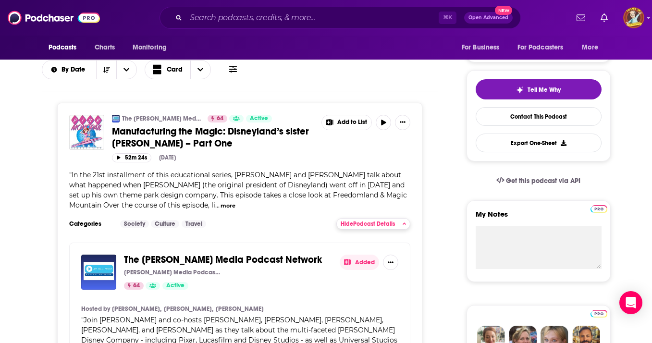
click at [402, 222] on div "Hide Podcast Details" at bounding box center [374, 223] width 66 height 7
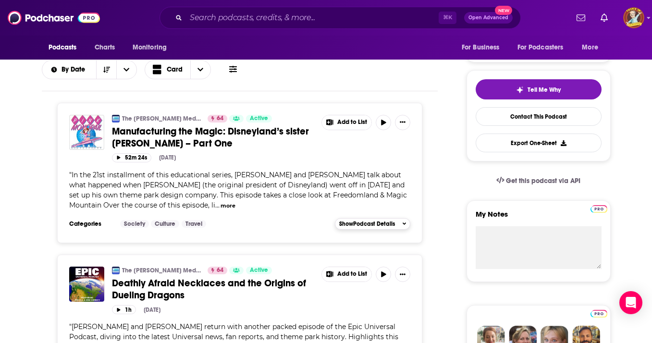
click at [402, 222] on div "Show Podcast Details" at bounding box center [372, 223] width 67 height 7
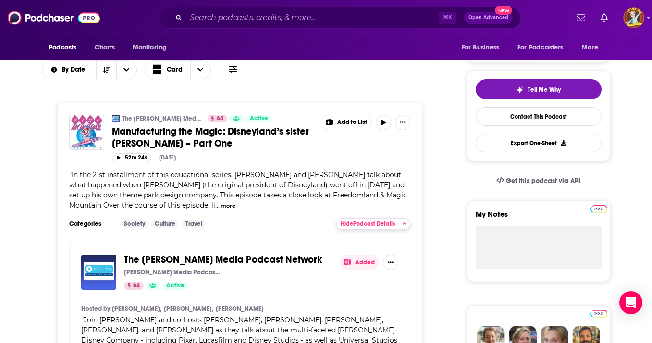
click at [402, 222] on div "Hide Podcast Details" at bounding box center [374, 223] width 66 height 7
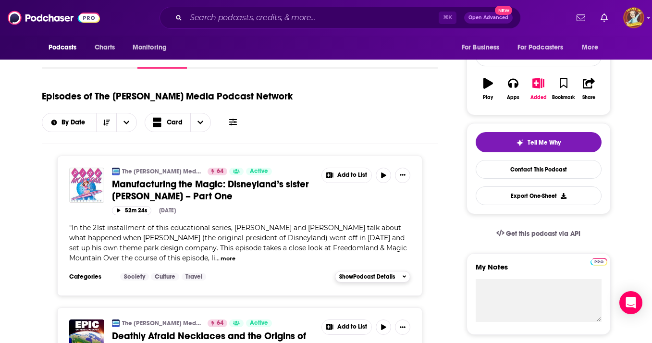
scroll to position [135, 0]
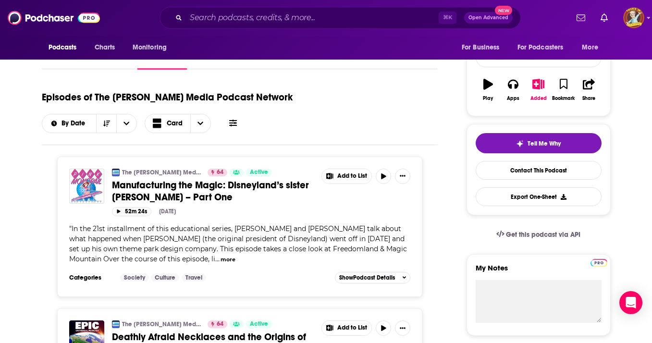
click at [404, 175] on icon "Show More Button" at bounding box center [403, 176] width 6 height 6
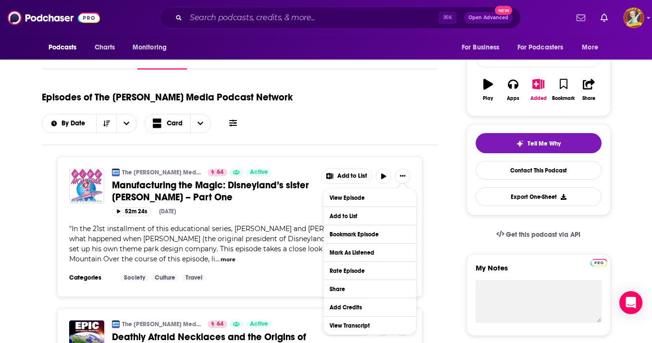
click at [401, 175] on icon "Show More Button" at bounding box center [403, 176] width 6 height 6
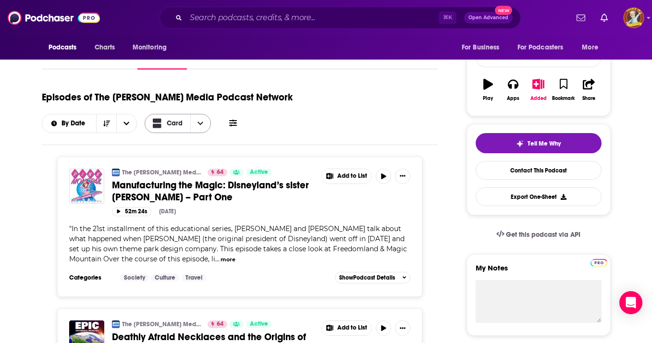
click at [179, 125] on span "Card" at bounding box center [175, 123] width 16 height 7
click at [202, 119] on span "Choose View" at bounding box center [200, 123] width 20 height 18
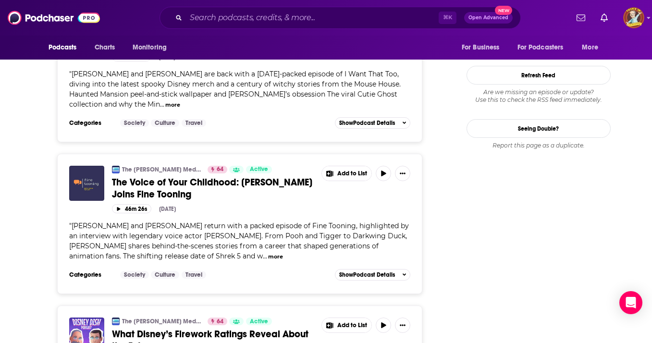
scroll to position [1214, 0]
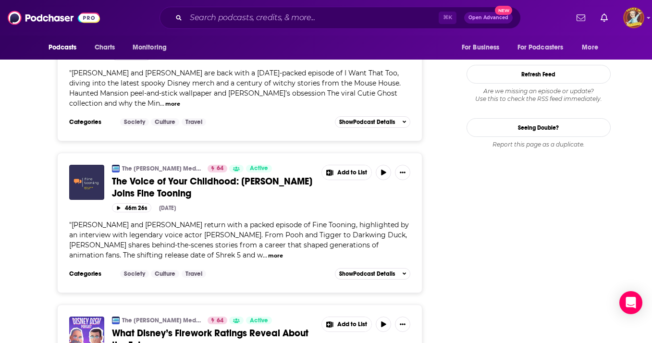
click at [404, 171] on icon "Show More Button" at bounding box center [403, 173] width 6 height 6
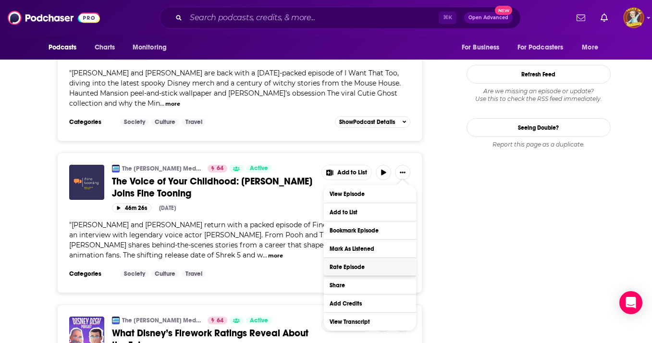
click at [342, 265] on button "Rate Episode" at bounding box center [370, 267] width 92 height 18
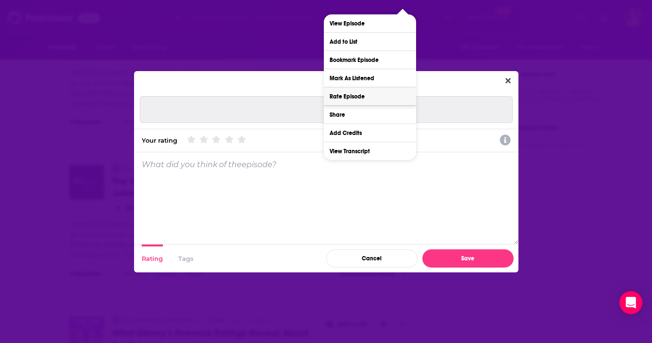
scroll to position [0, 0]
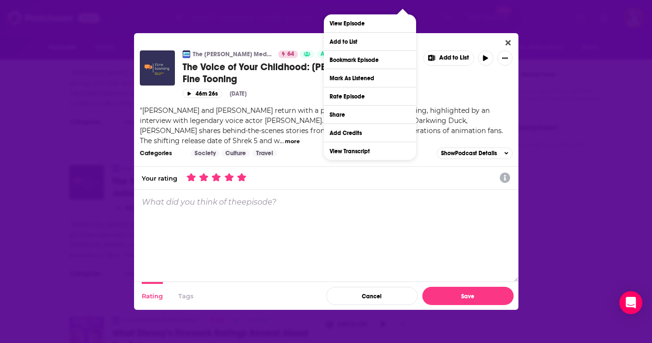
click at [243, 177] on icon "Dialog" at bounding box center [241, 177] width 9 height 9
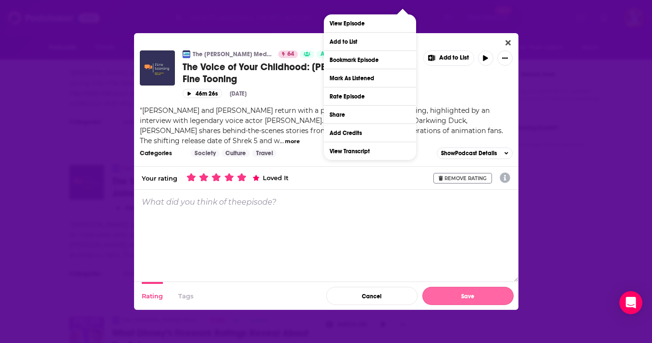
click at [470, 296] on button "Save" at bounding box center [467, 296] width 91 height 18
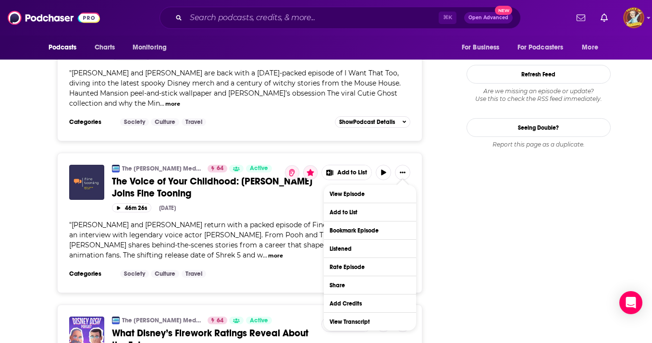
scroll to position [1238, 0]
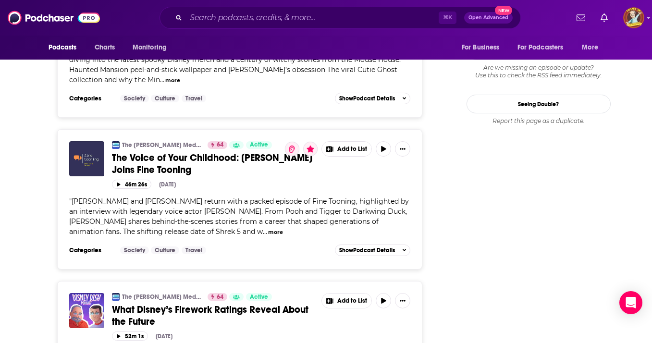
click at [268, 229] on button "more" at bounding box center [275, 232] width 15 height 8
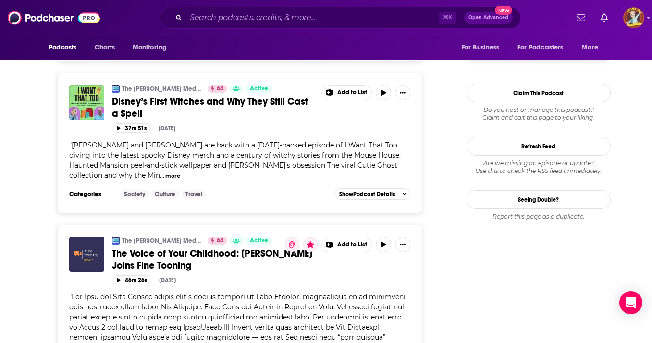
scroll to position [1143, 0]
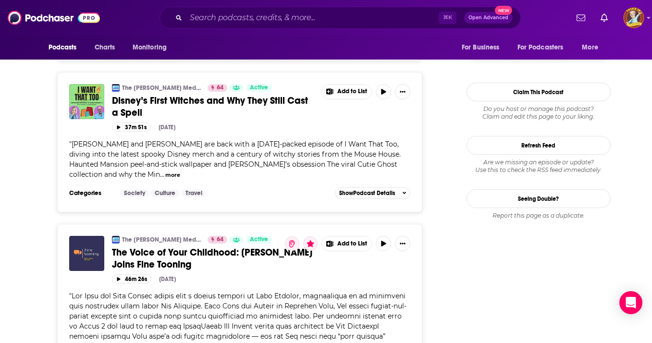
click at [383, 245] on icon "button" at bounding box center [383, 244] width 7 height 6
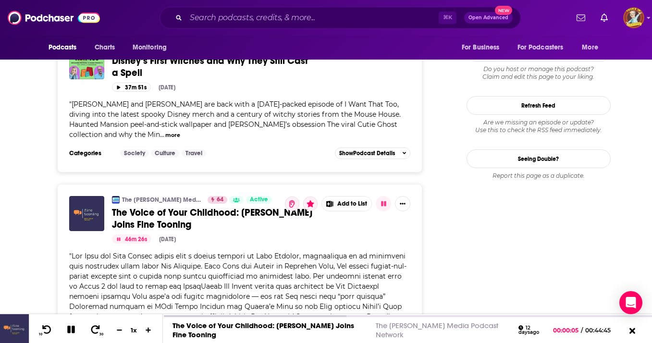
scroll to position [1183, 0]
click at [89, 217] on img "The Voice of Your Childhood: Jim Cummings Joins Fine Tooning" at bounding box center [86, 213] width 35 height 35
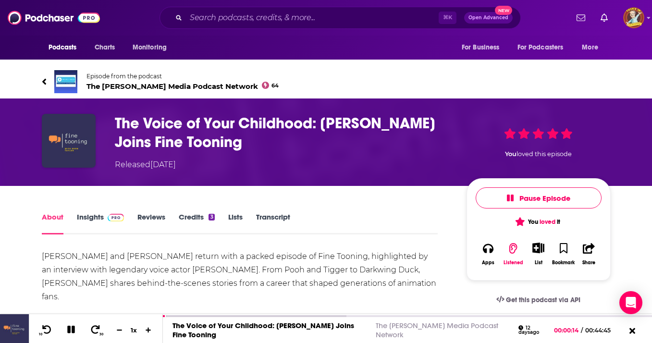
click at [73, 139] on img "The Voice of Your Childhood: Jim Cummings Joins Fine Tooning" at bounding box center [69, 141] width 54 height 54
click at [73, 143] on img "The Voice of Your Childhood: Jim Cummings Joins Fine Tooning" at bounding box center [69, 141] width 54 height 54
click at [72, 137] on img "The Voice of Your Childhood: Jim Cummings Joins Fine Tooning" at bounding box center [69, 141] width 54 height 54
click at [216, 17] on input "Search podcasts, credits, & more..." at bounding box center [312, 17] width 253 height 15
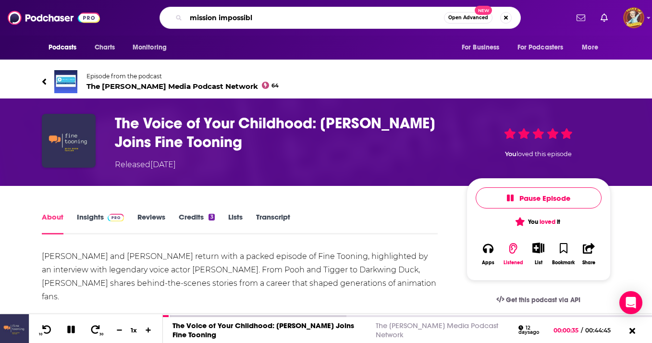
type input "mission impossible"
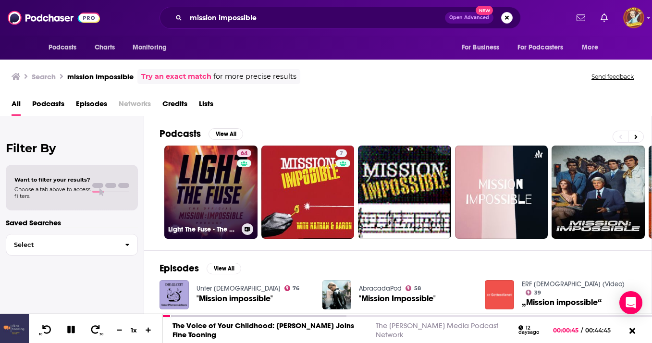
click at [229, 184] on link "64 Light The Fuse - The Official Mission: Impossible Podcast" at bounding box center [210, 192] width 93 height 93
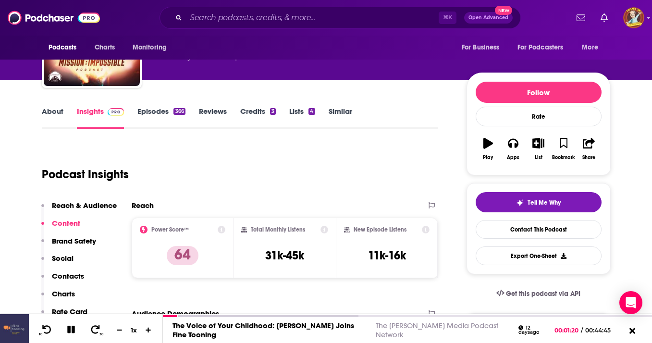
scroll to position [83, 0]
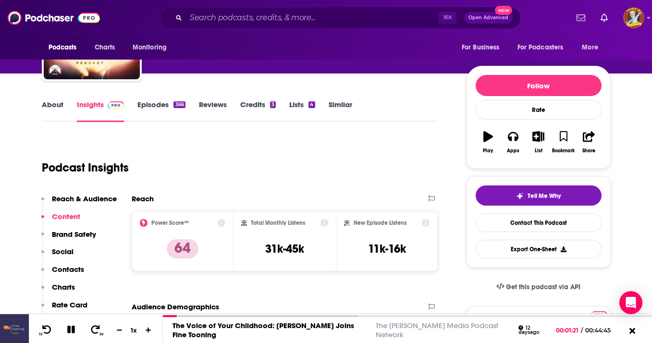
click at [164, 104] on link "Episodes 366" at bounding box center [161, 111] width 48 height 22
